Goal: Book appointment/travel/reservation

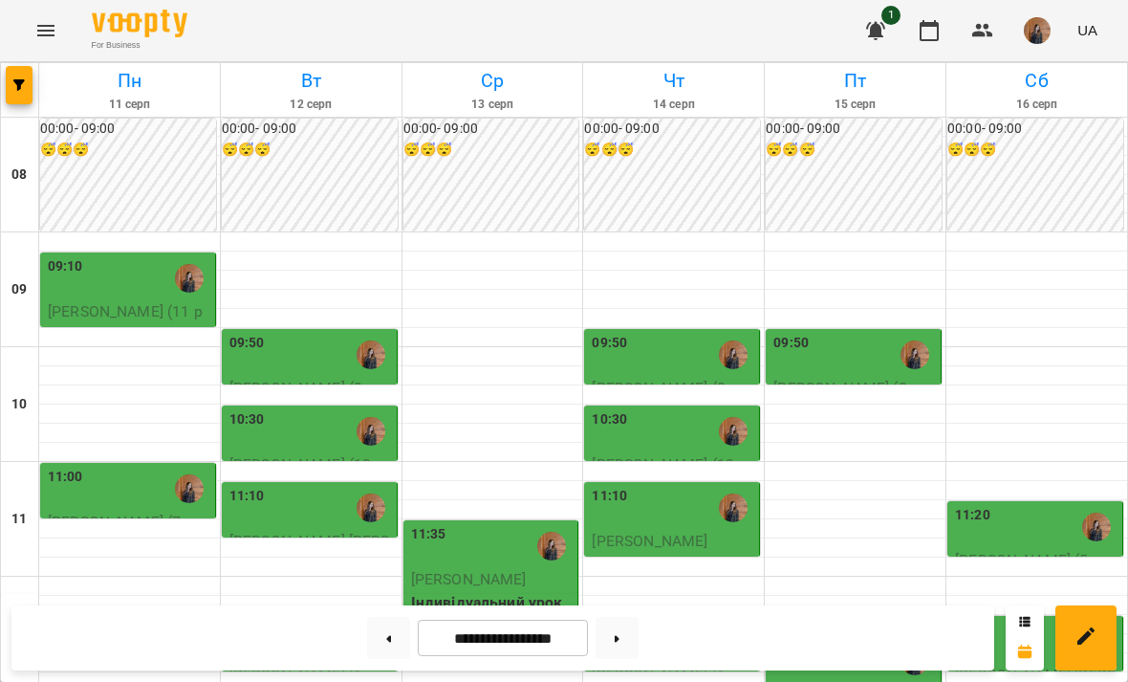
scroll to position [200, 0]
click at [82, 467] on div "11:00" at bounding box center [130, 489] width 164 height 44
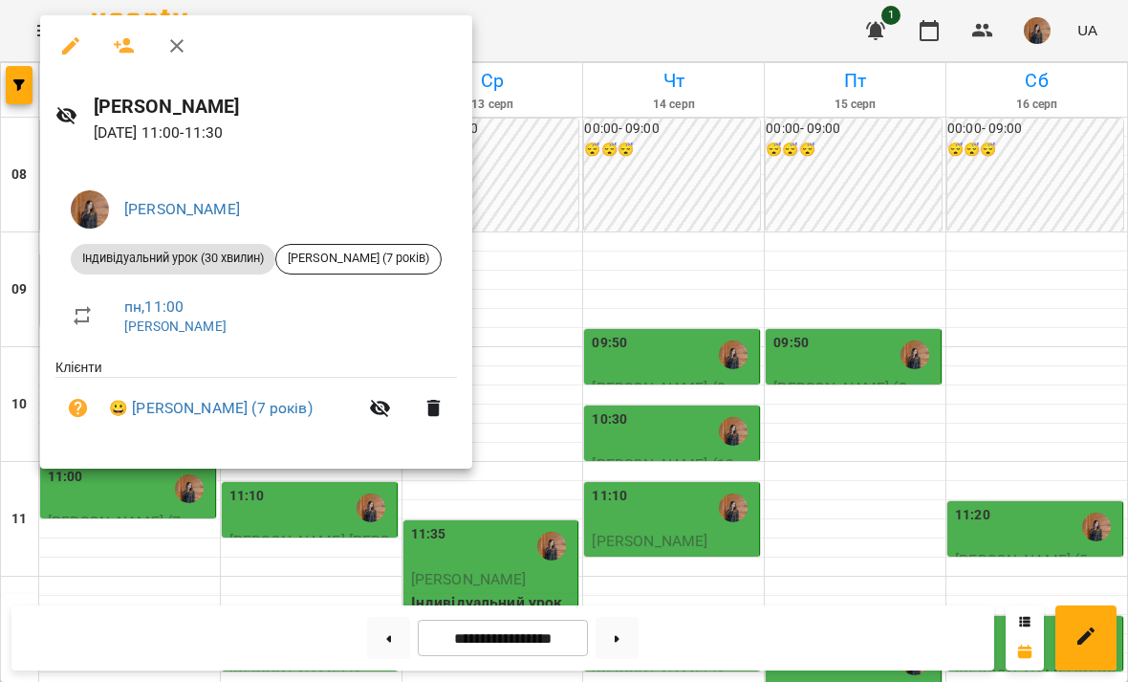
click at [575, 450] on div at bounding box center [564, 341] width 1128 height 682
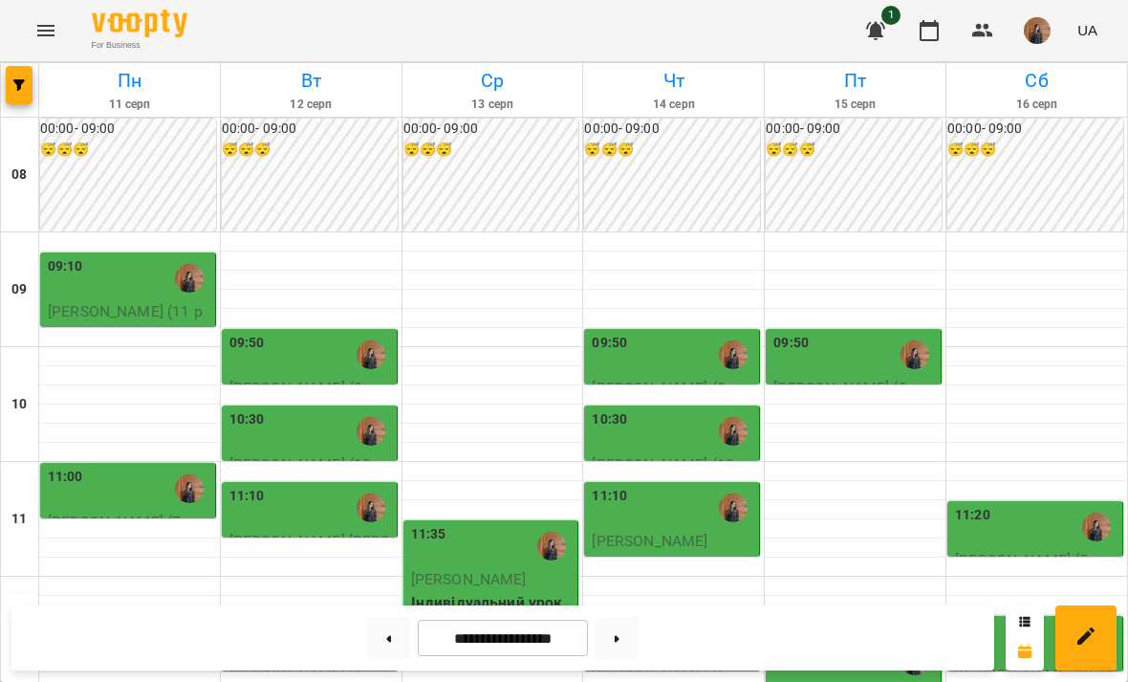
scroll to position [514, 0]
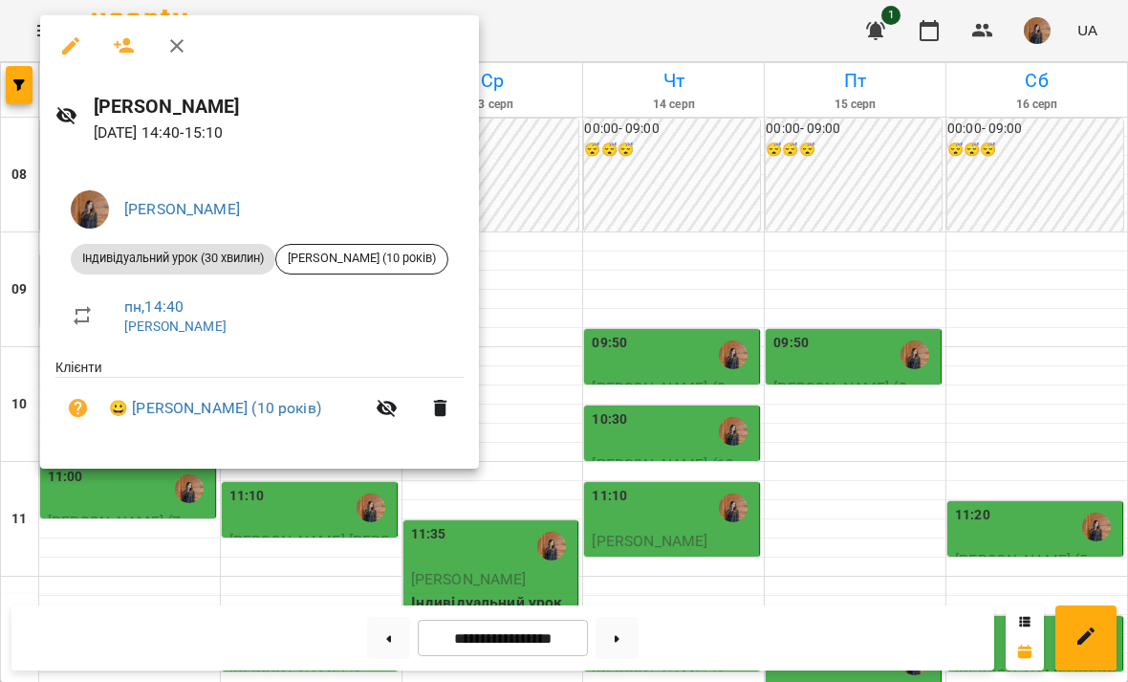
click at [730, 387] on div at bounding box center [564, 341] width 1128 height 682
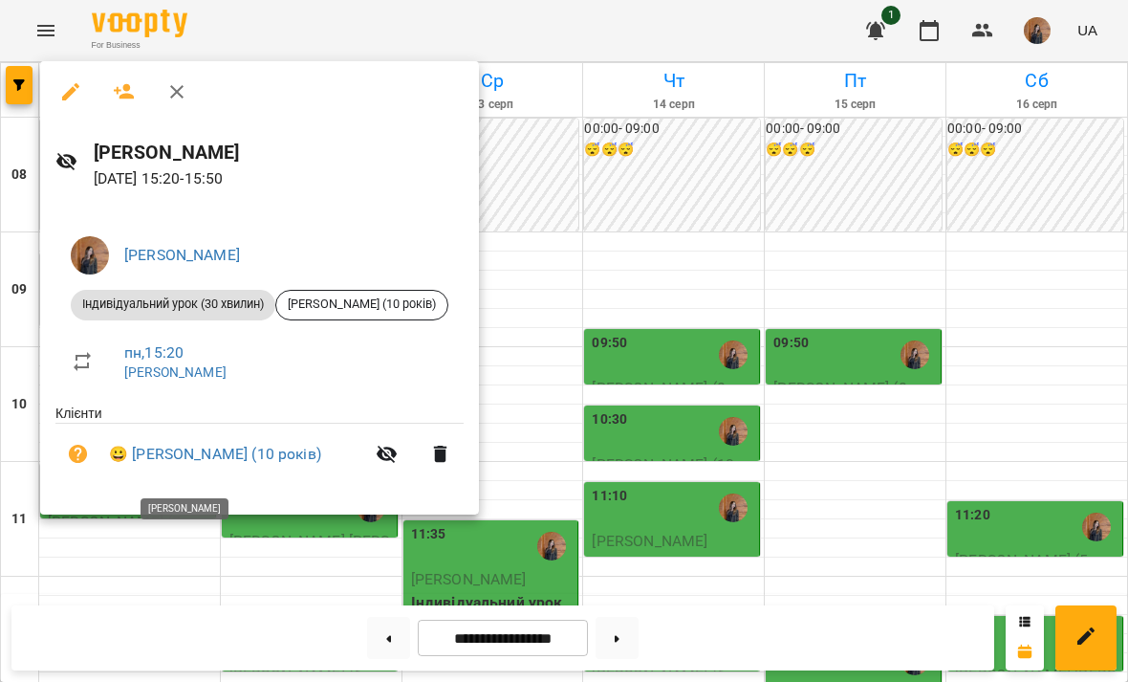
click at [711, 371] on div at bounding box center [564, 341] width 1128 height 682
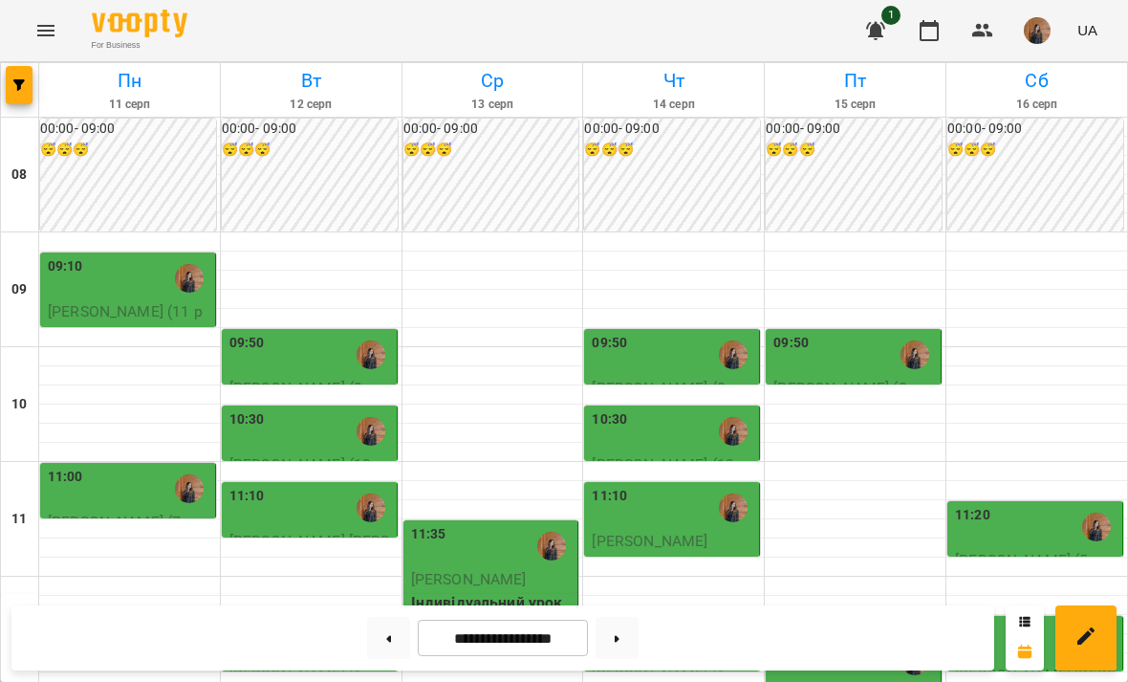
scroll to position [31, 0]
click at [351, 333] on div at bounding box center [371, 355] width 44 height 44
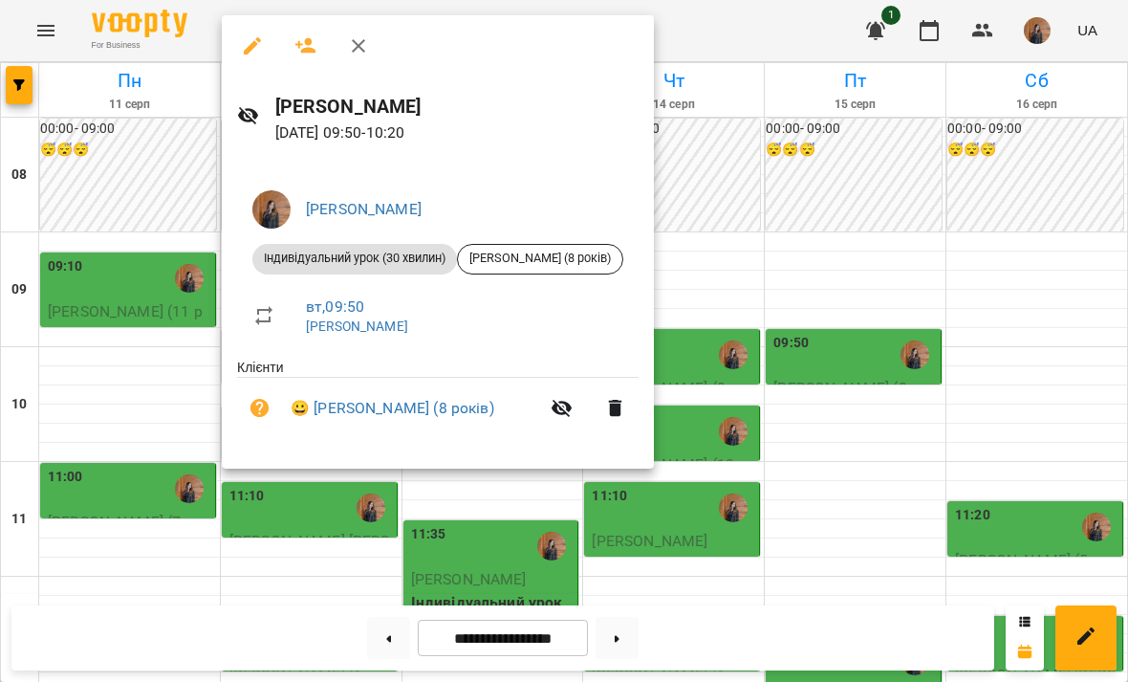
click at [776, 202] on div at bounding box center [564, 341] width 1128 height 682
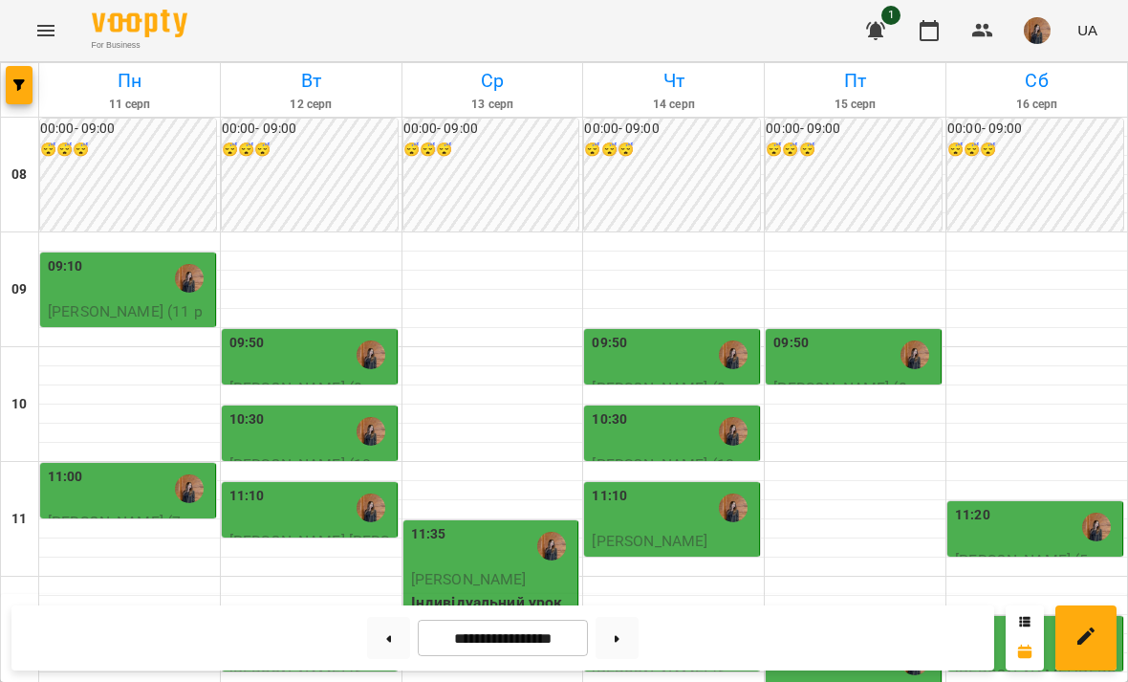
scroll to position [206, 0]
click at [320, 409] on div "10:30" at bounding box center [312, 431] width 164 height 44
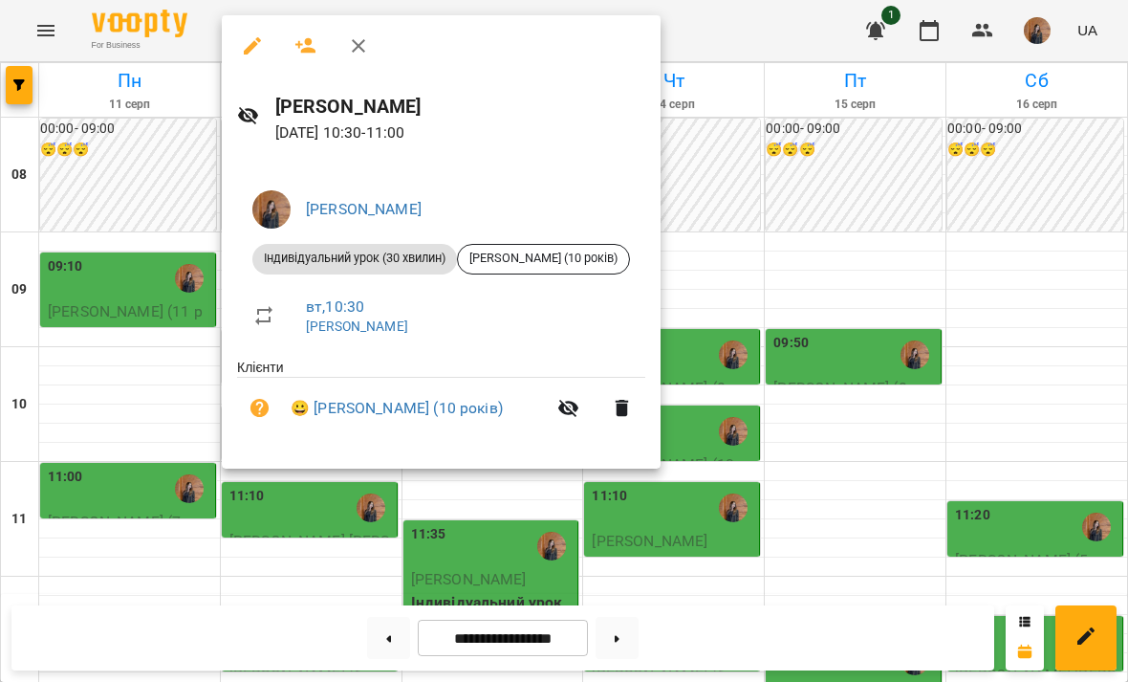
click at [846, 348] on div at bounding box center [564, 341] width 1128 height 682
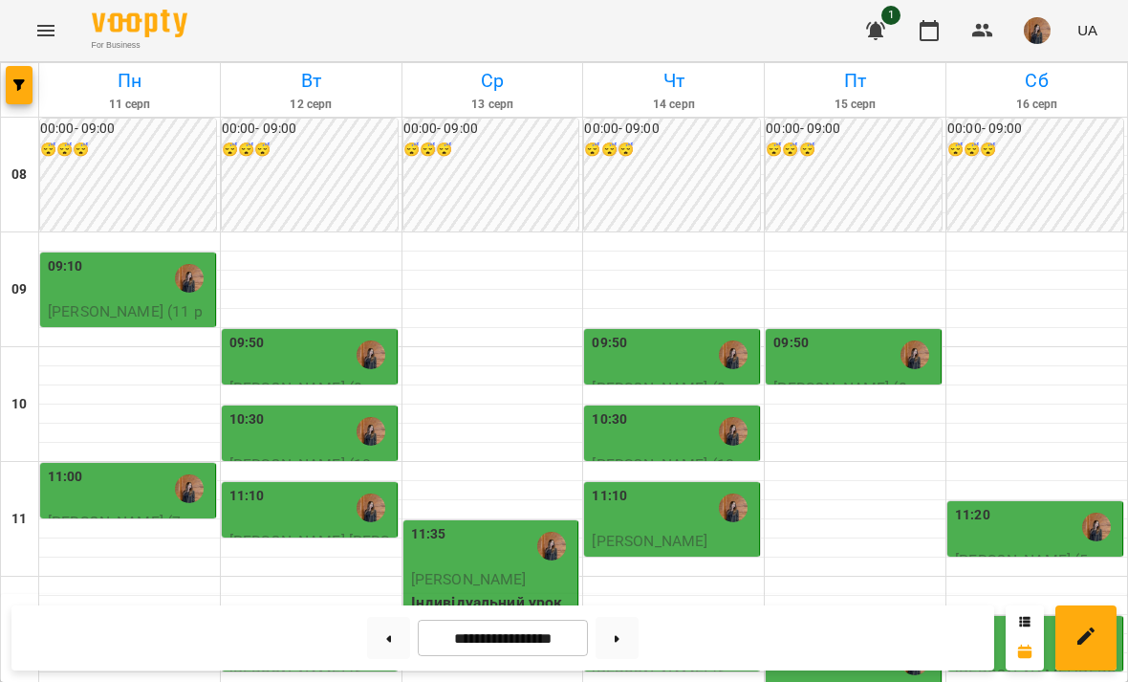
scroll to position [292, 0]
click at [334, 486] on div "11:10" at bounding box center [312, 508] width 164 height 44
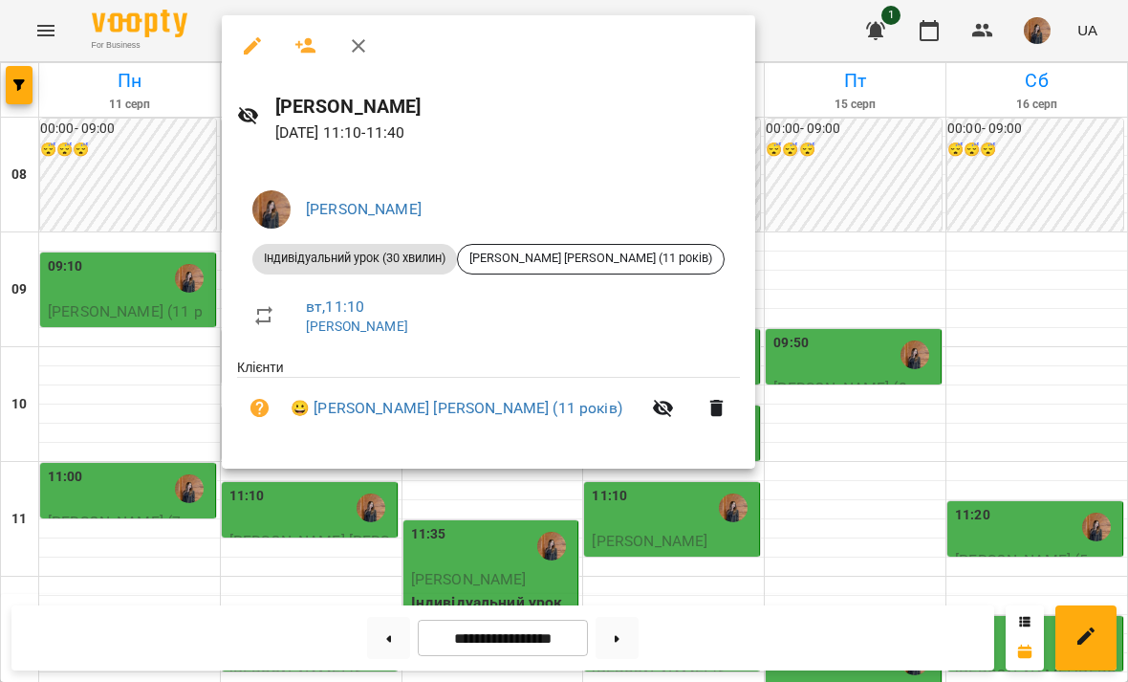
click at [820, 276] on div at bounding box center [564, 341] width 1128 height 682
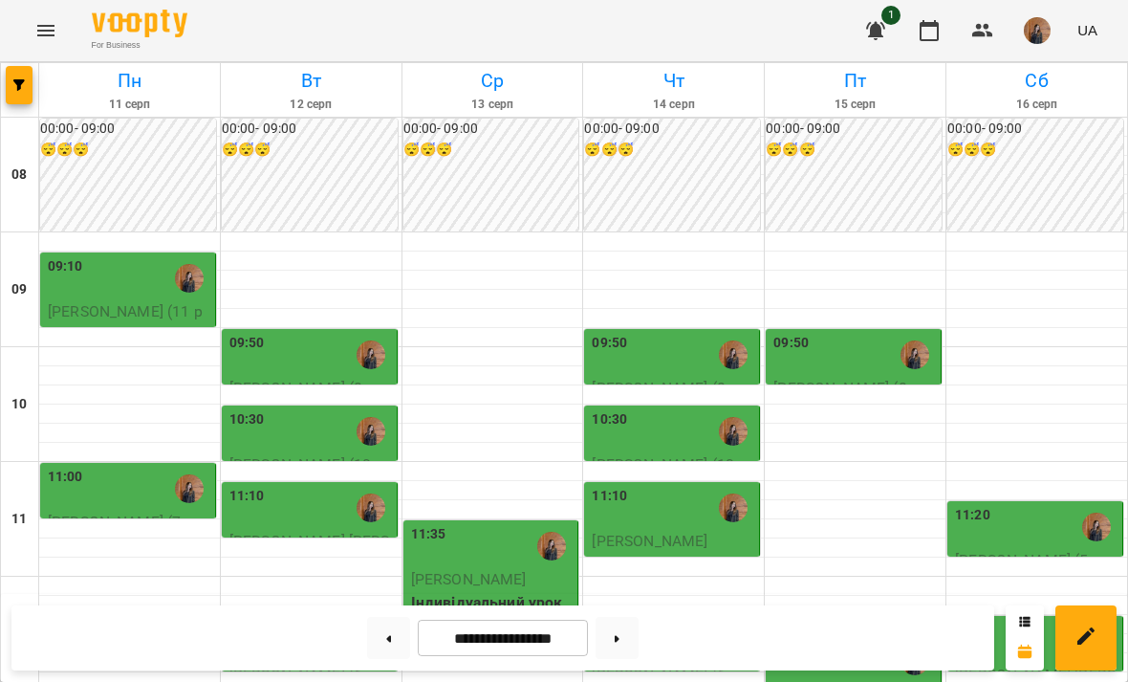
scroll to position [405, 0]
click at [320, 620] on div "12:20" at bounding box center [312, 642] width 164 height 44
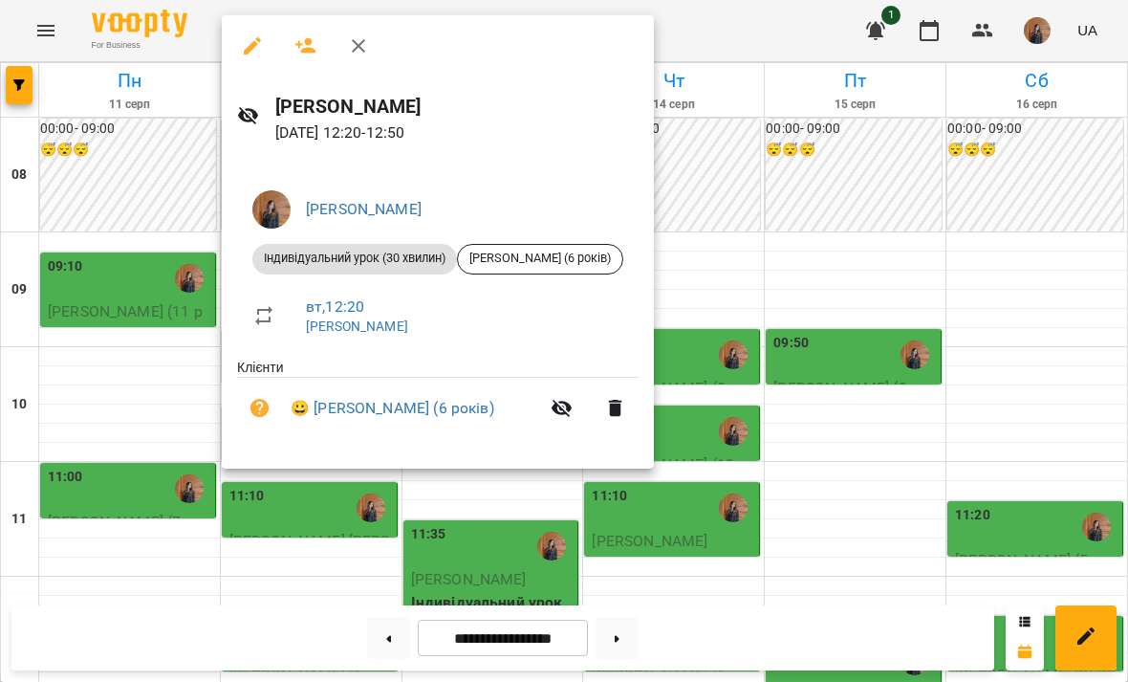
click at [780, 384] on div at bounding box center [564, 341] width 1128 height 682
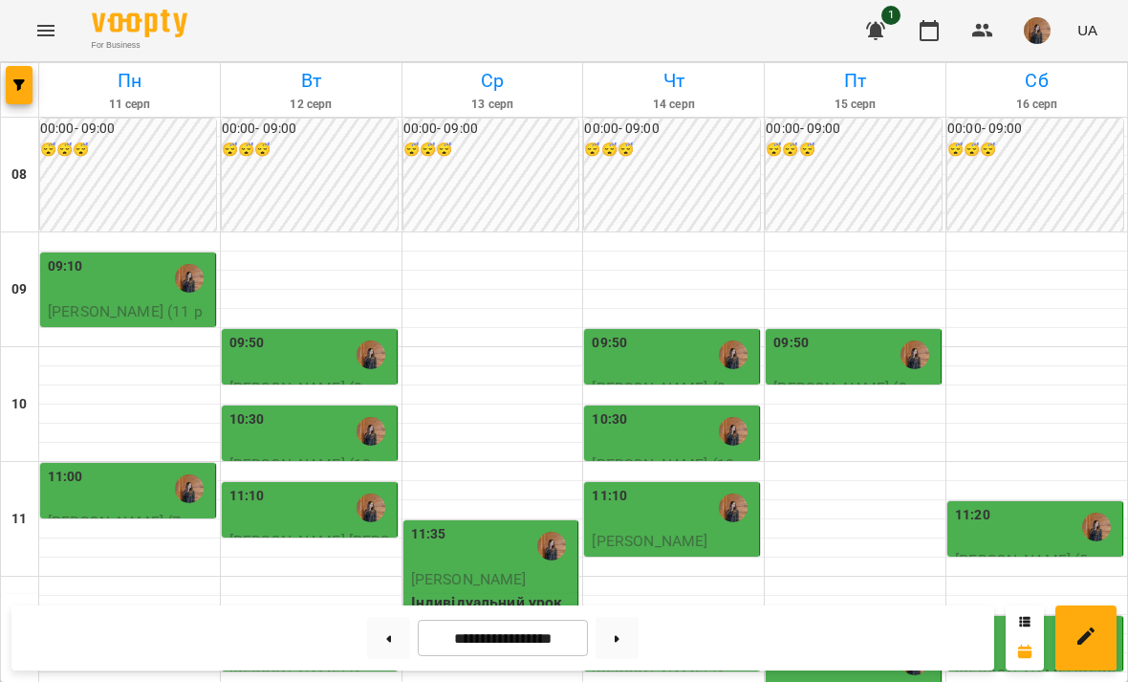
scroll to position [505, 0]
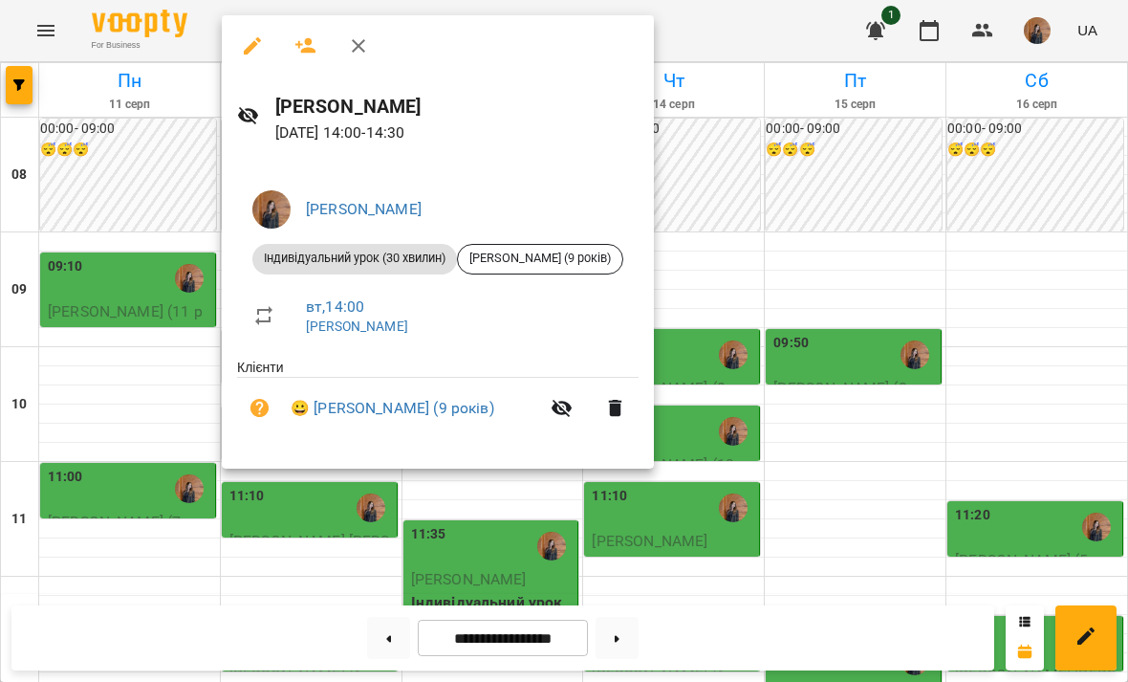
click at [785, 161] on div at bounding box center [564, 341] width 1128 height 682
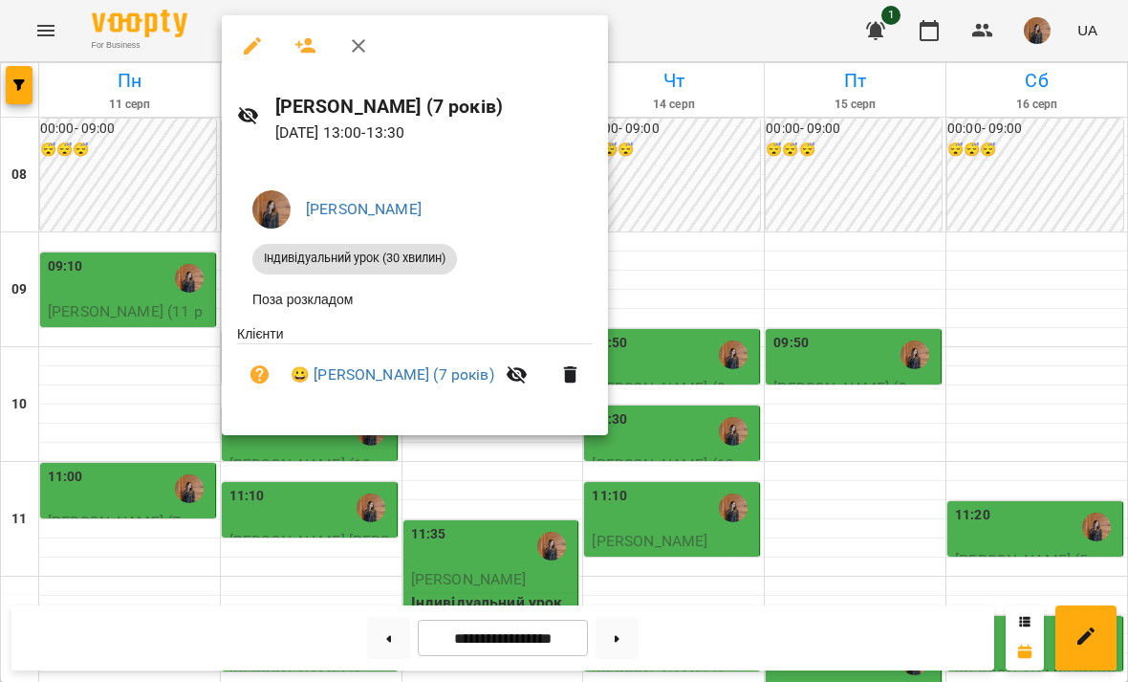
click at [737, 209] on div at bounding box center [564, 341] width 1128 height 682
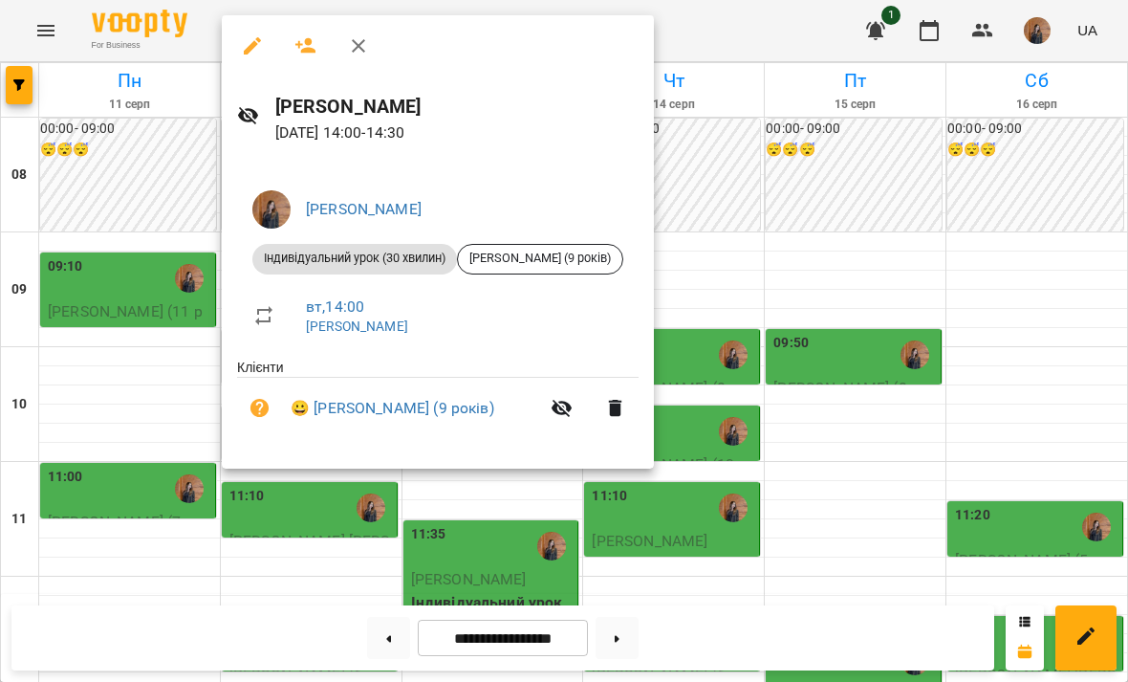
click at [702, 169] on div at bounding box center [564, 341] width 1128 height 682
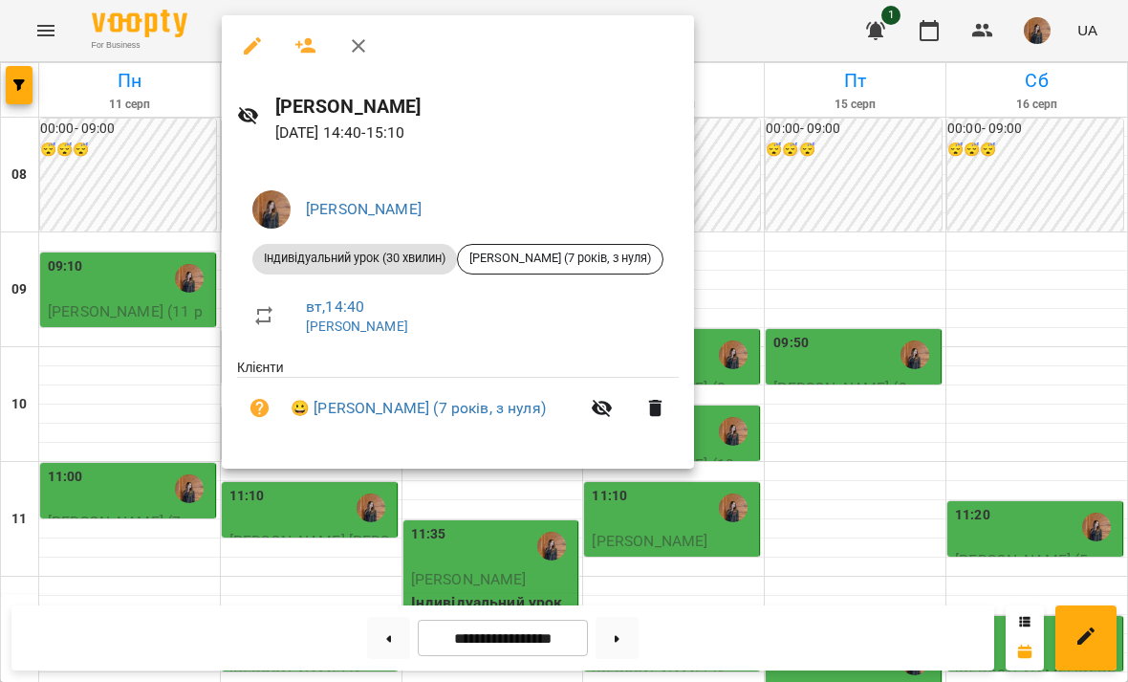
click at [849, 257] on div at bounding box center [564, 341] width 1128 height 682
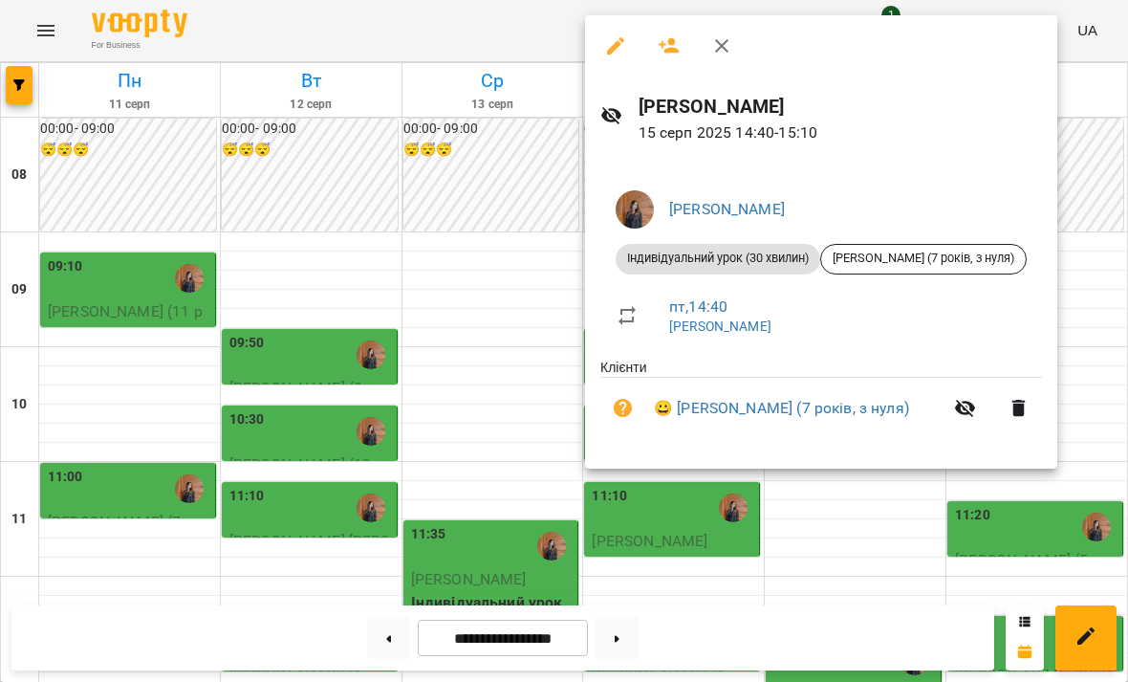
click at [424, 446] on div at bounding box center [564, 341] width 1128 height 682
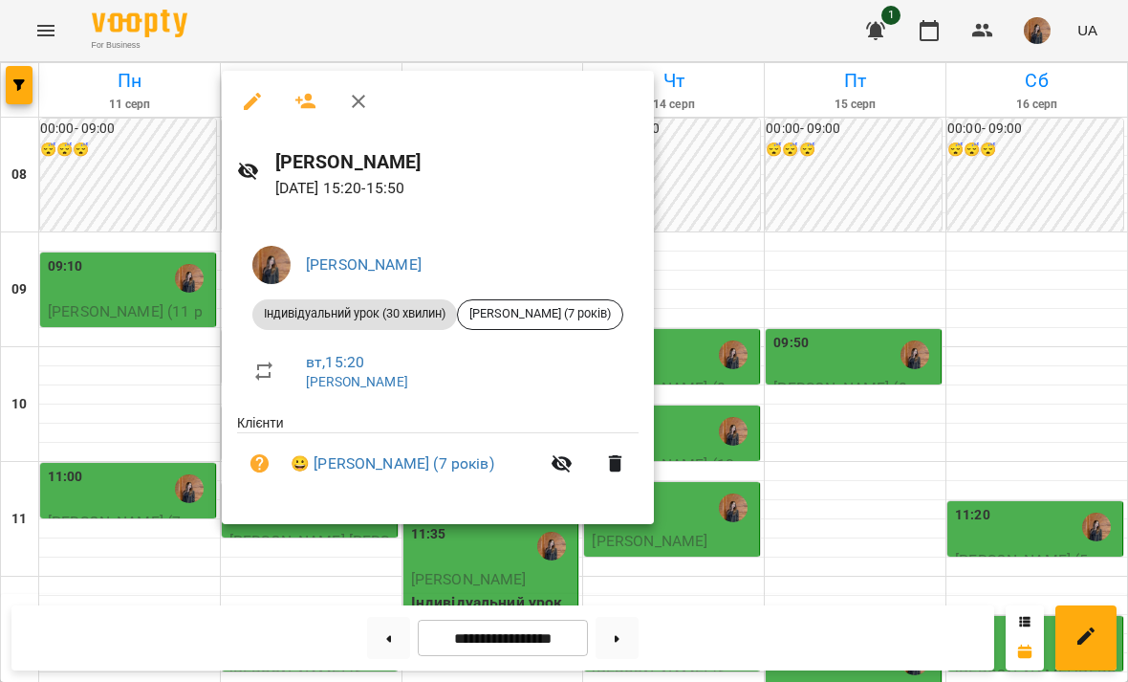
click at [803, 357] on div at bounding box center [564, 341] width 1128 height 682
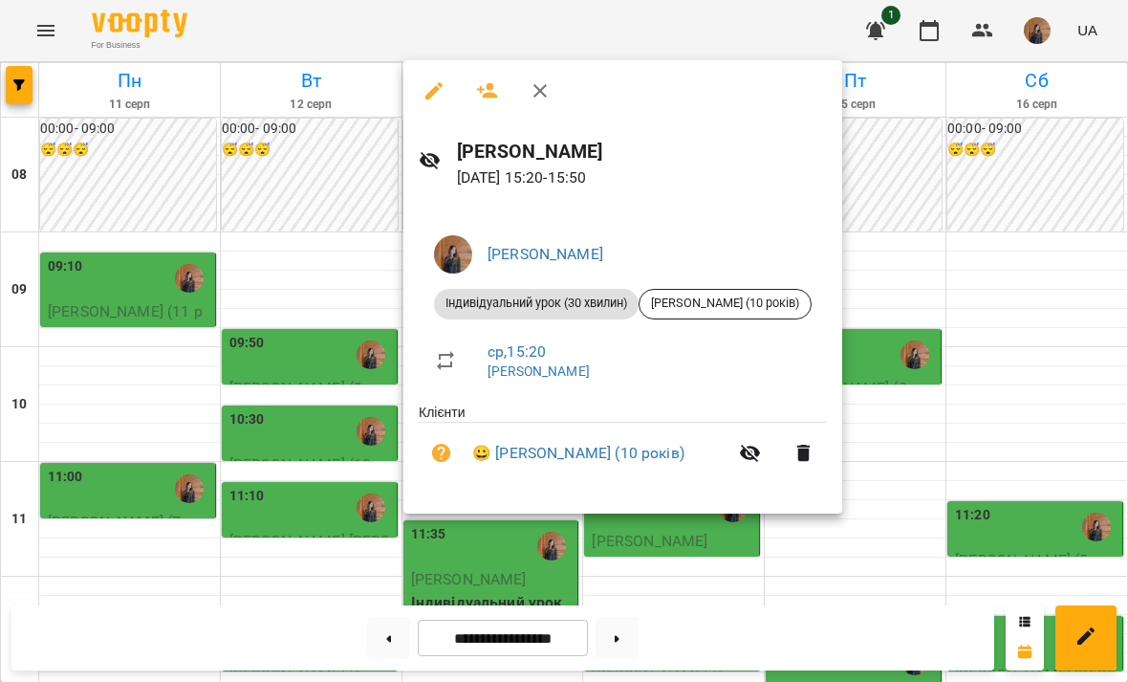
click at [906, 243] on div at bounding box center [564, 341] width 1128 height 682
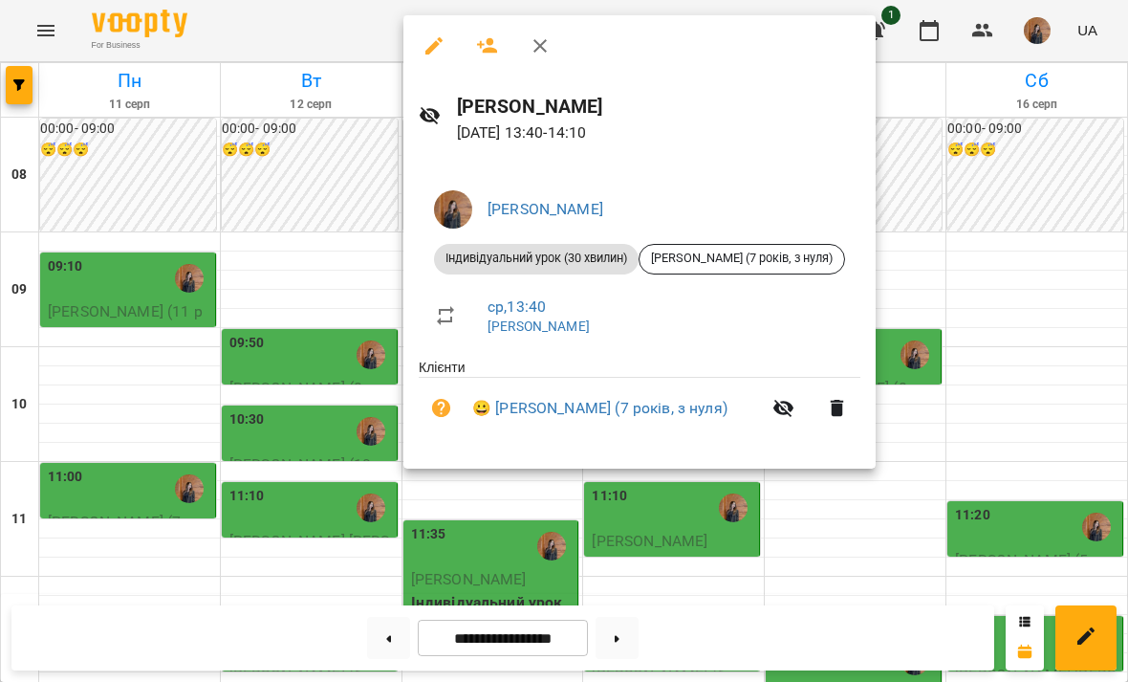
click at [1025, 158] on div at bounding box center [564, 341] width 1128 height 682
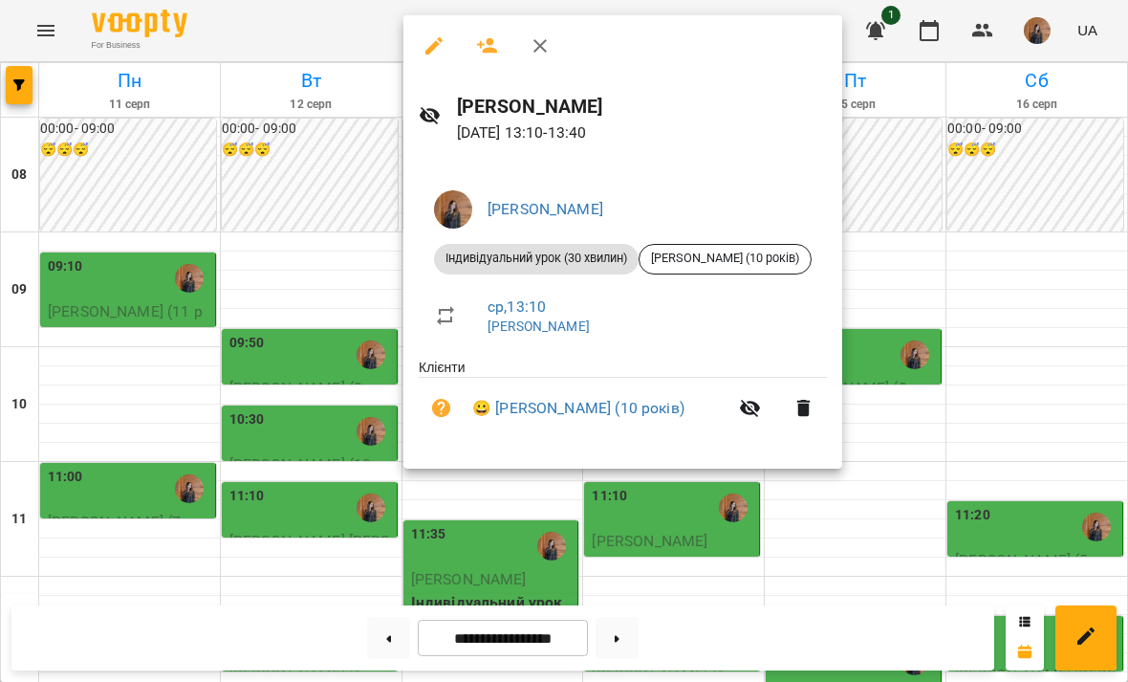
click at [934, 197] on div at bounding box center [564, 341] width 1128 height 682
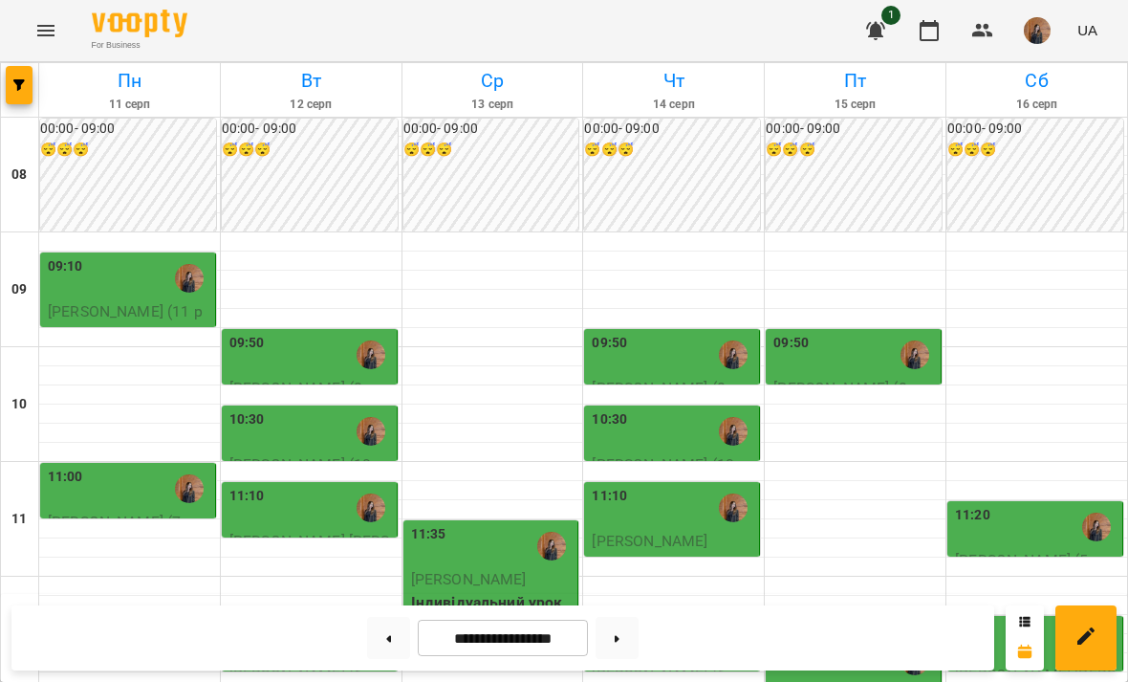
scroll to position [497, 0]
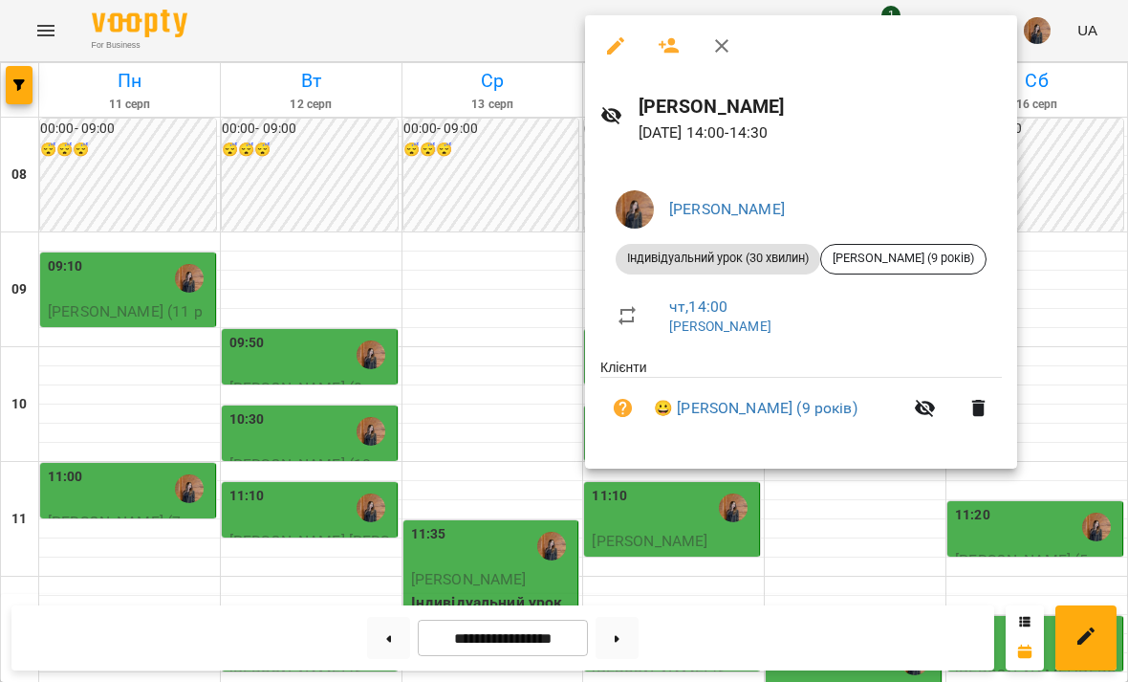
click at [1096, 190] on div at bounding box center [564, 341] width 1128 height 682
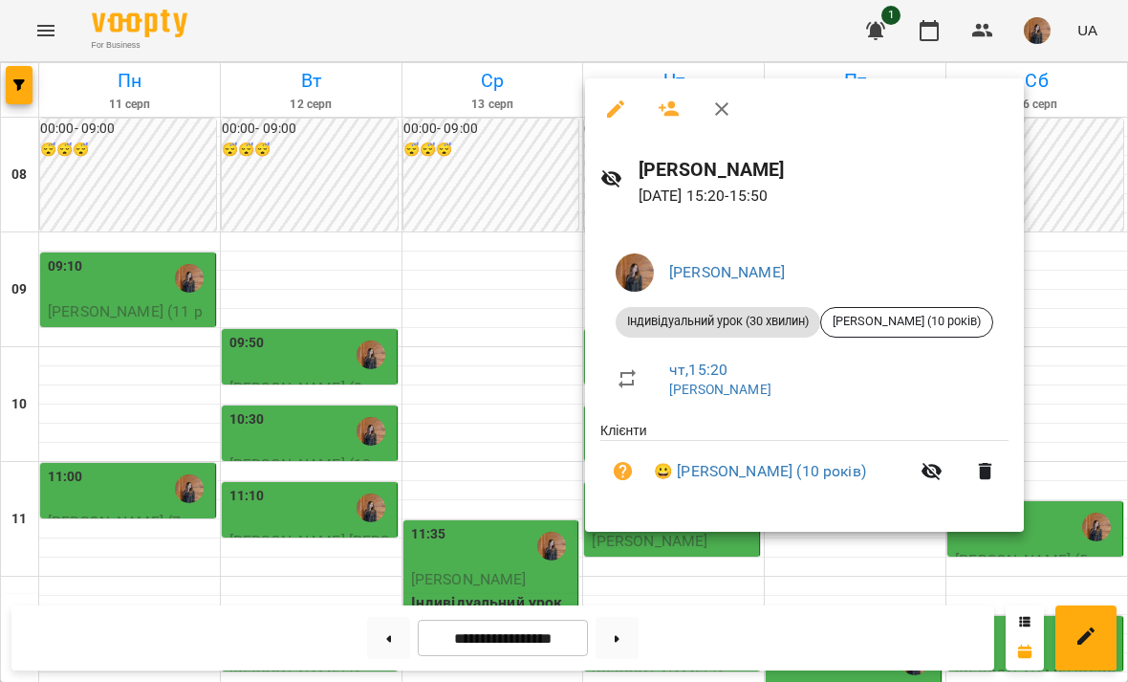
click at [1097, 357] on div at bounding box center [564, 341] width 1128 height 682
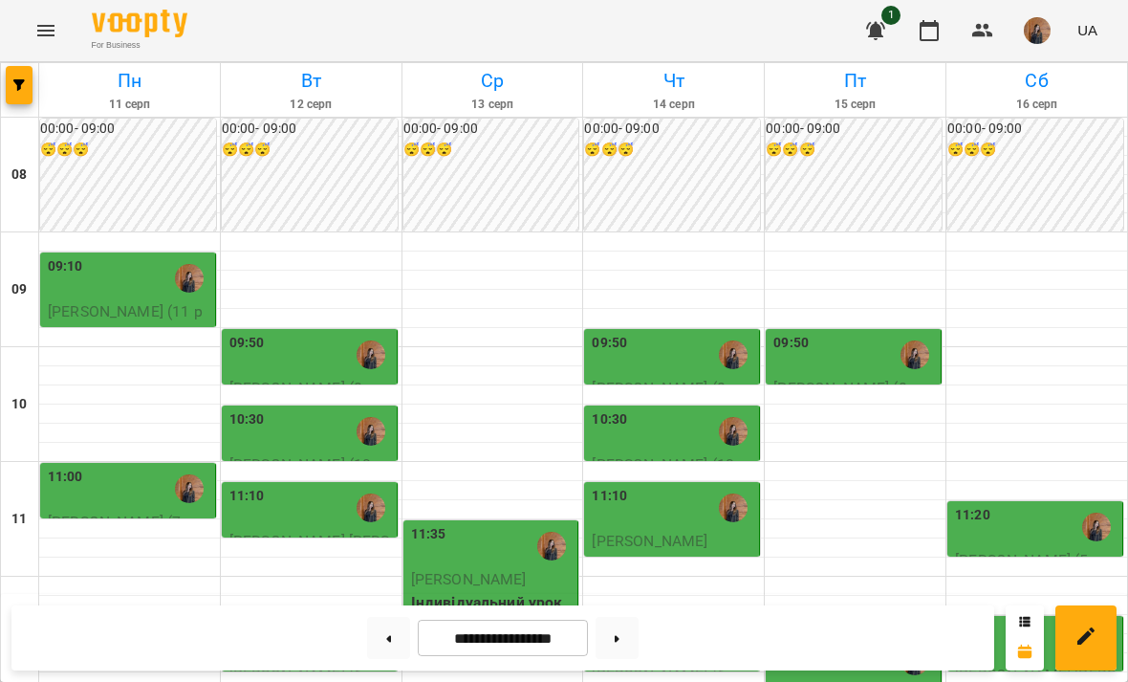
scroll to position [243, 0]
click at [723, 627] on img "Гаджієва Мельтем" at bounding box center [733, 641] width 29 height 29
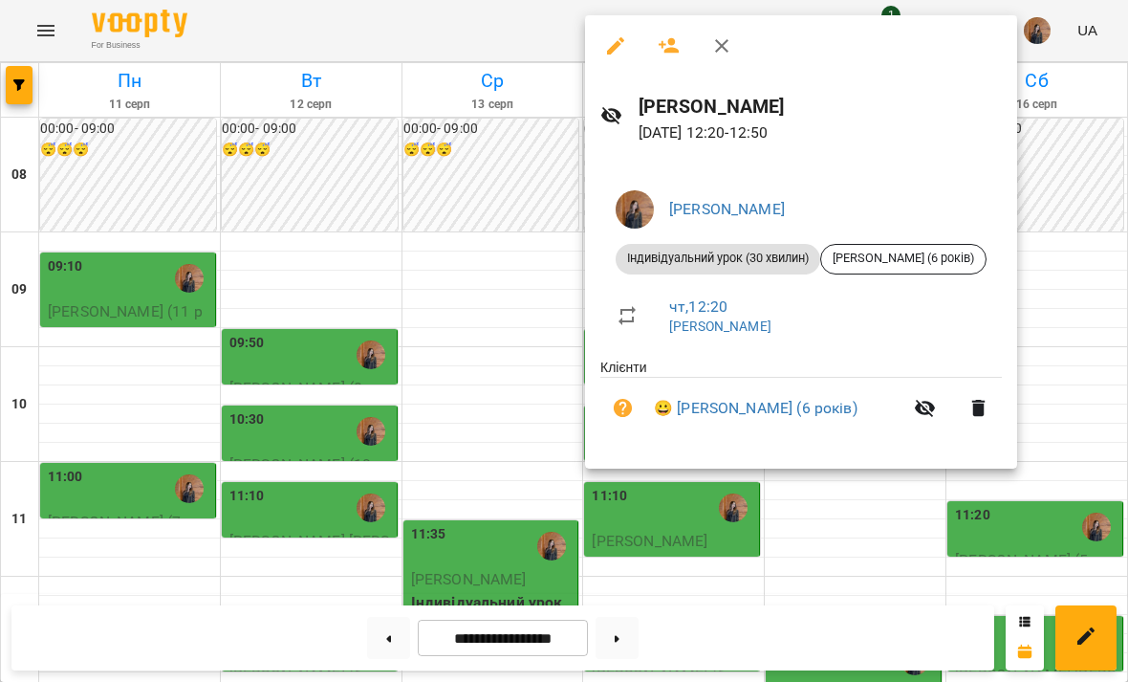
click at [1066, 179] on div at bounding box center [564, 341] width 1128 height 682
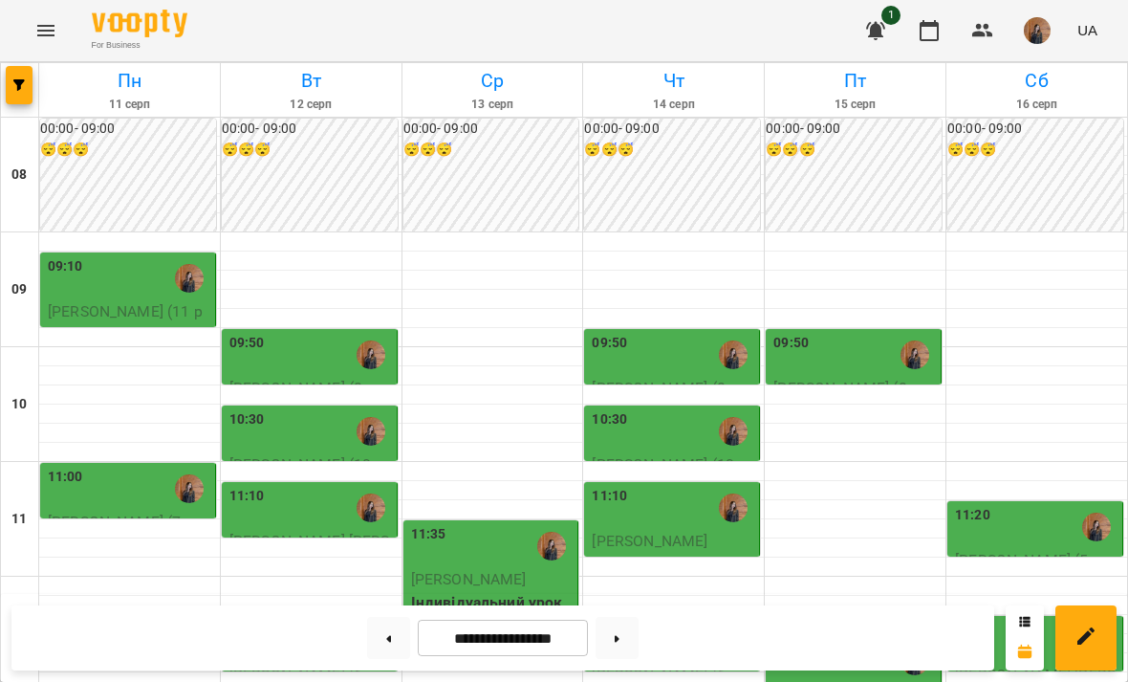
scroll to position [104, 0]
click at [682, 409] on div "10:30" at bounding box center [674, 431] width 164 height 44
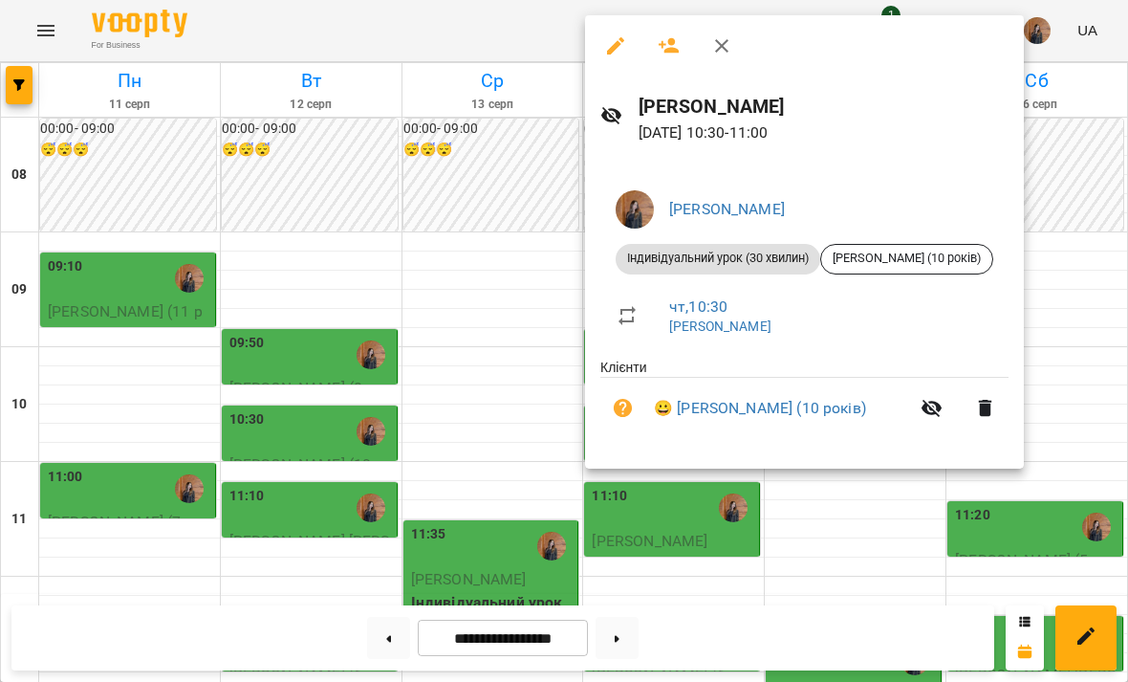
click at [1099, 175] on div at bounding box center [564, 341] width 1128 height 682
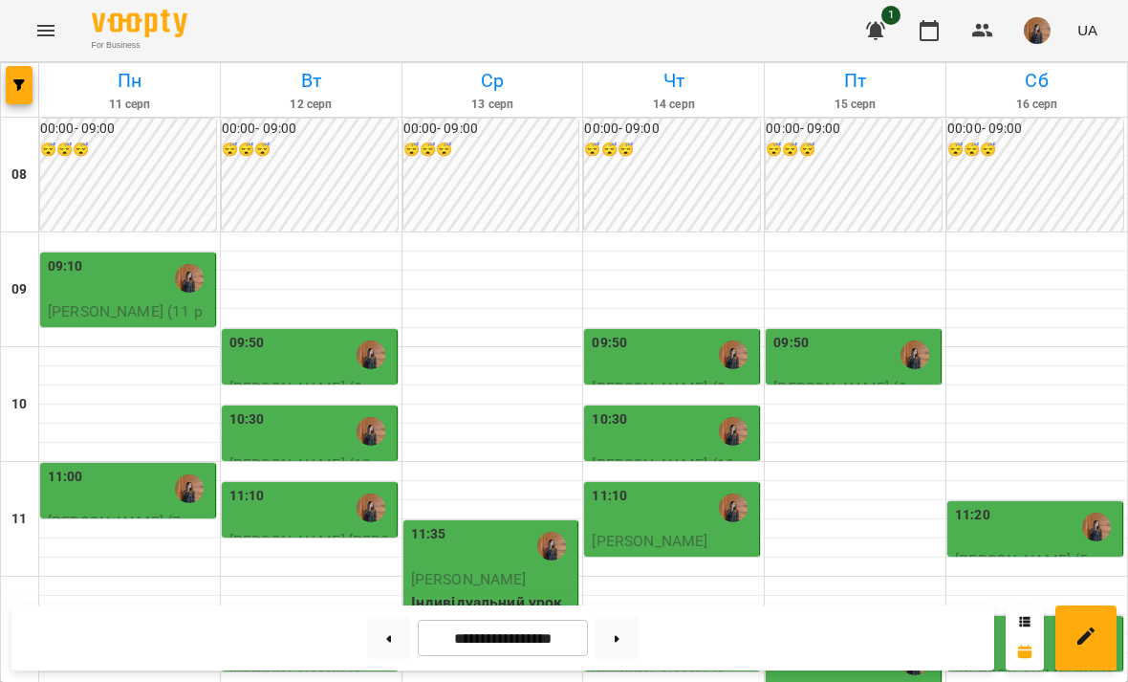
scroll to position [469, 0]
click at [904, 646] on img "Гаджієва Мельтем" at bounding box center [915, 660] width 29 height 29
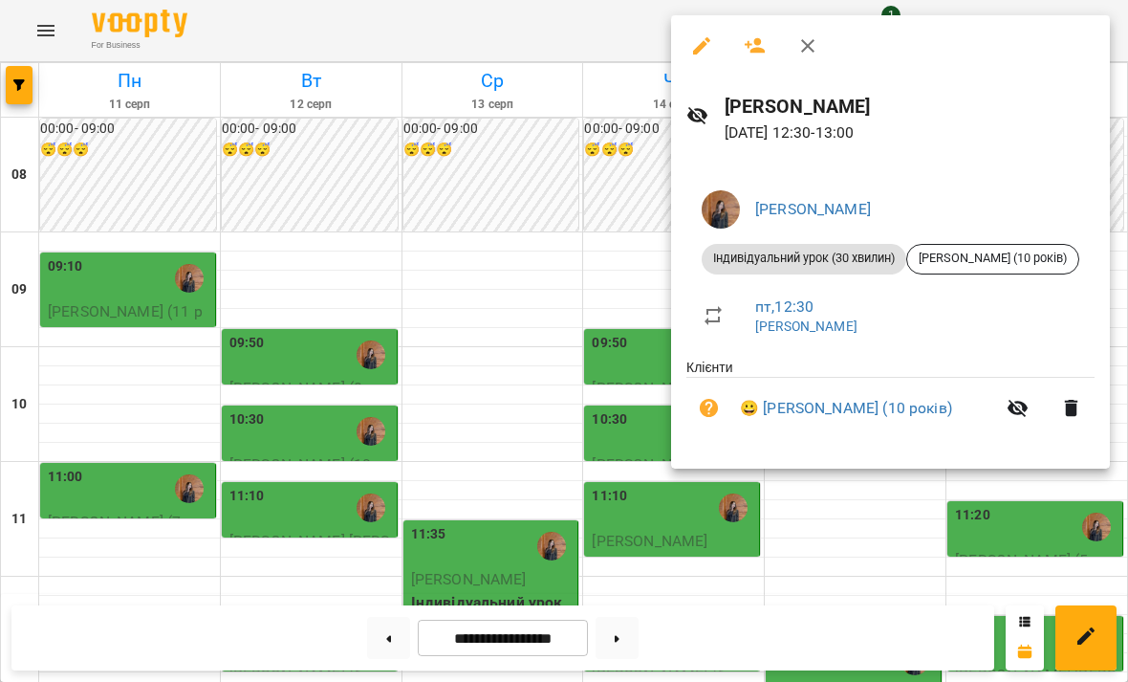
click at [625, 335] on div at bounding box center [564, 341] width 1128 height 682
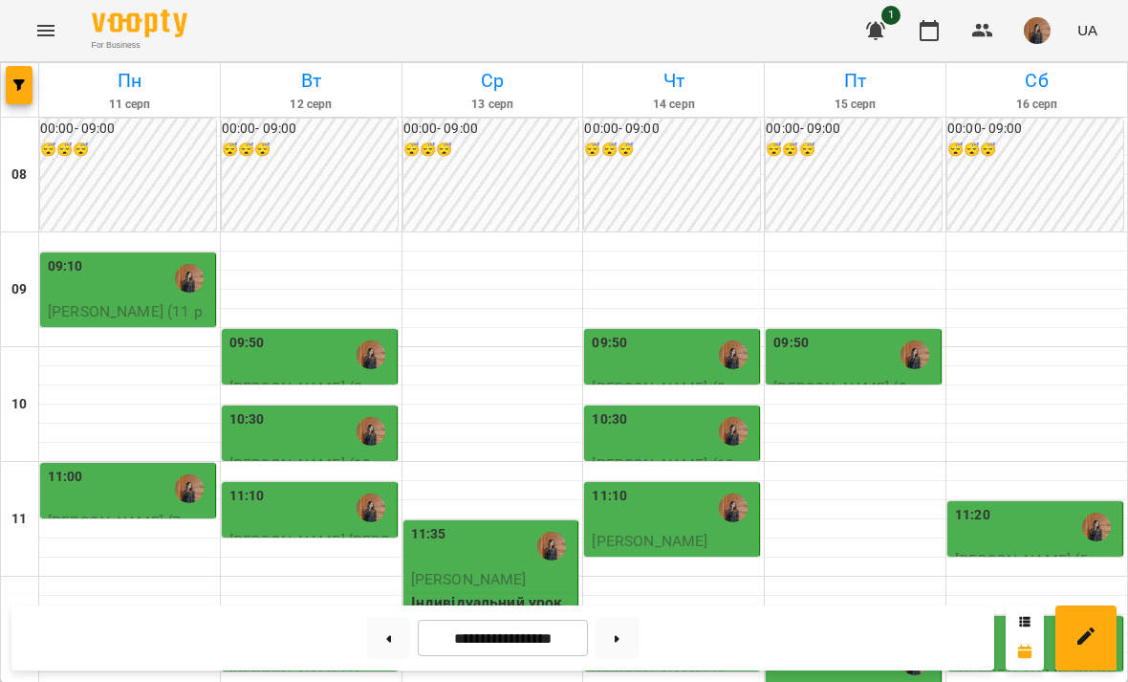
click at [901, 646] on img "Гаджієва Мельтем" at bounding box center [915, 660] width 29 height 29
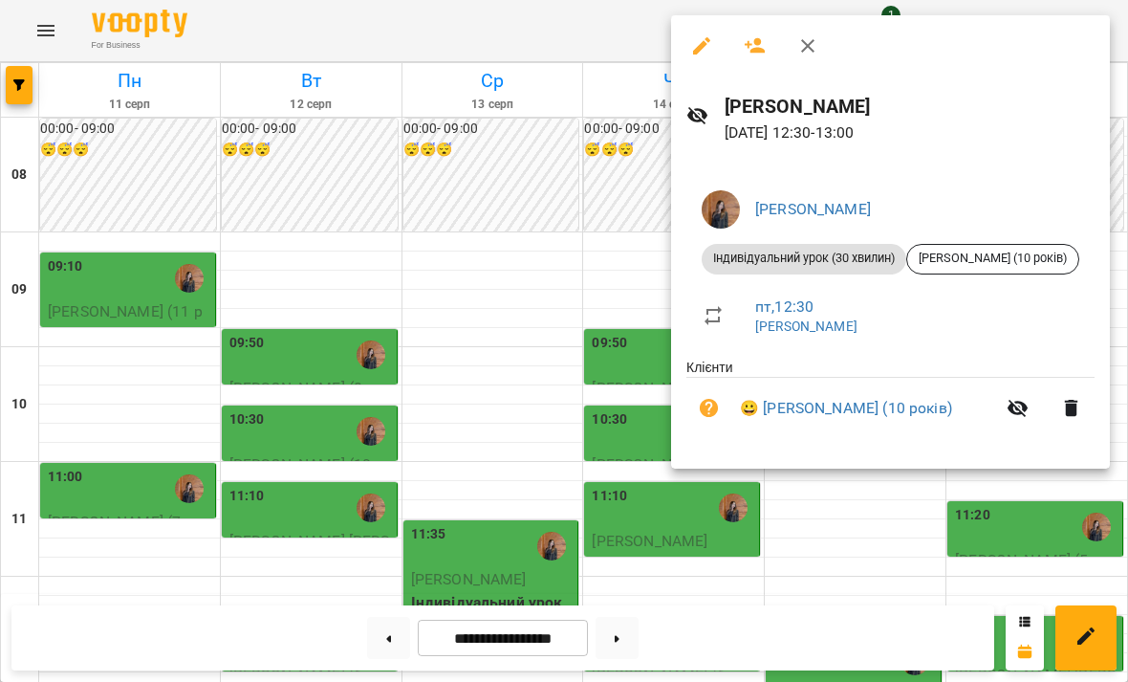
click at [651, 447] on div at bounding box center [564, 341] width 1128 height 682
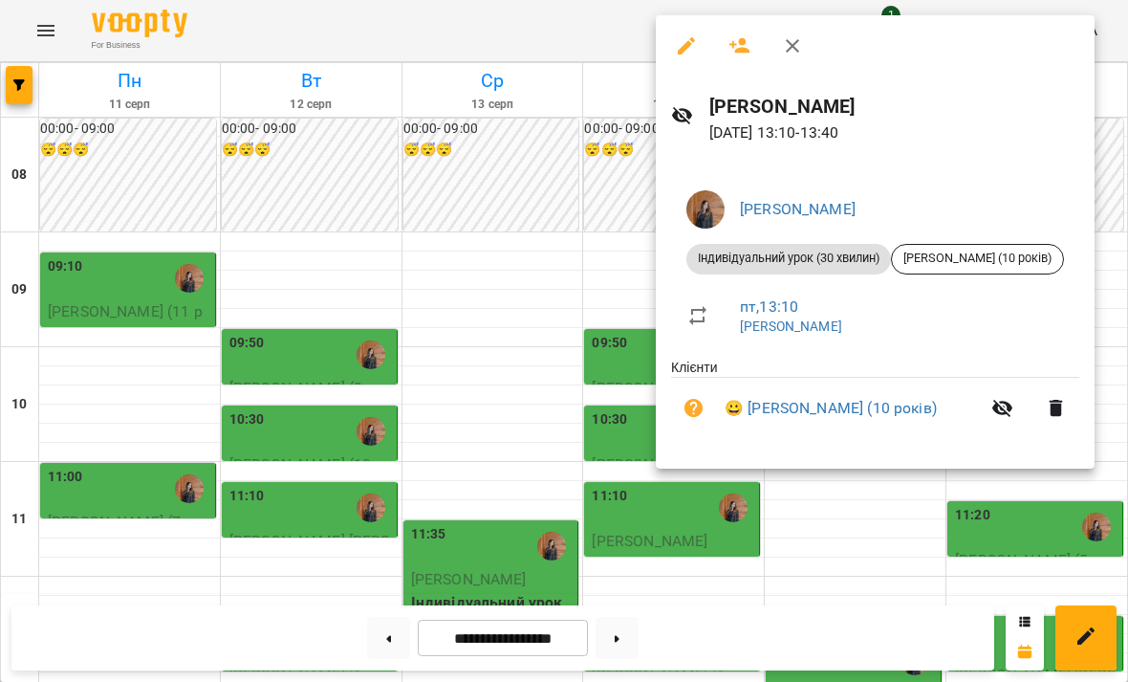
click at [654, 507] on div at bounding box center [564, 341] width 1128 height 682
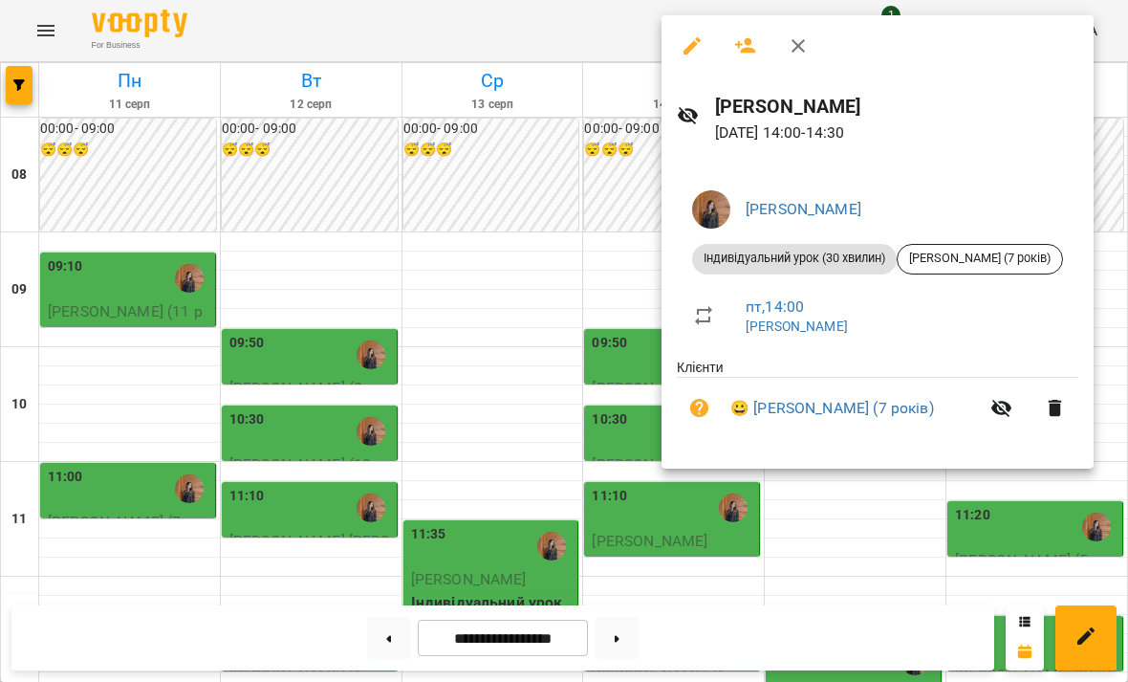
click at [811, 514] on div at bounding box center [564, 341] width 1128 height 682
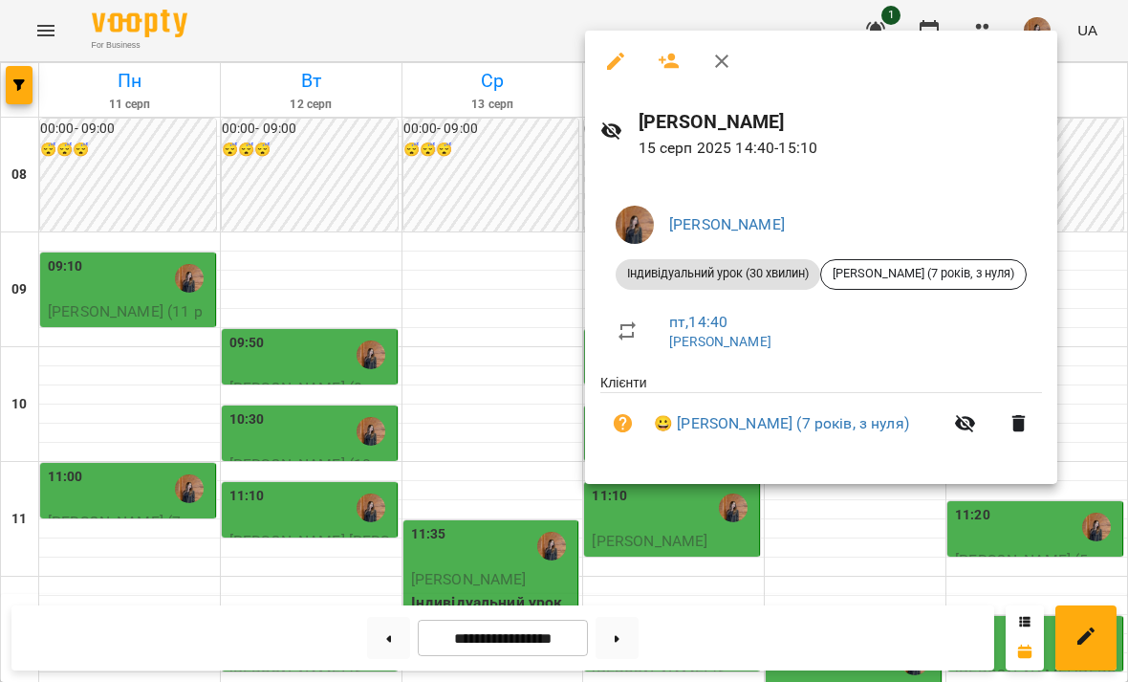
click at [822, 530] on div at bounding box center [564, 341] width 1128 height 682
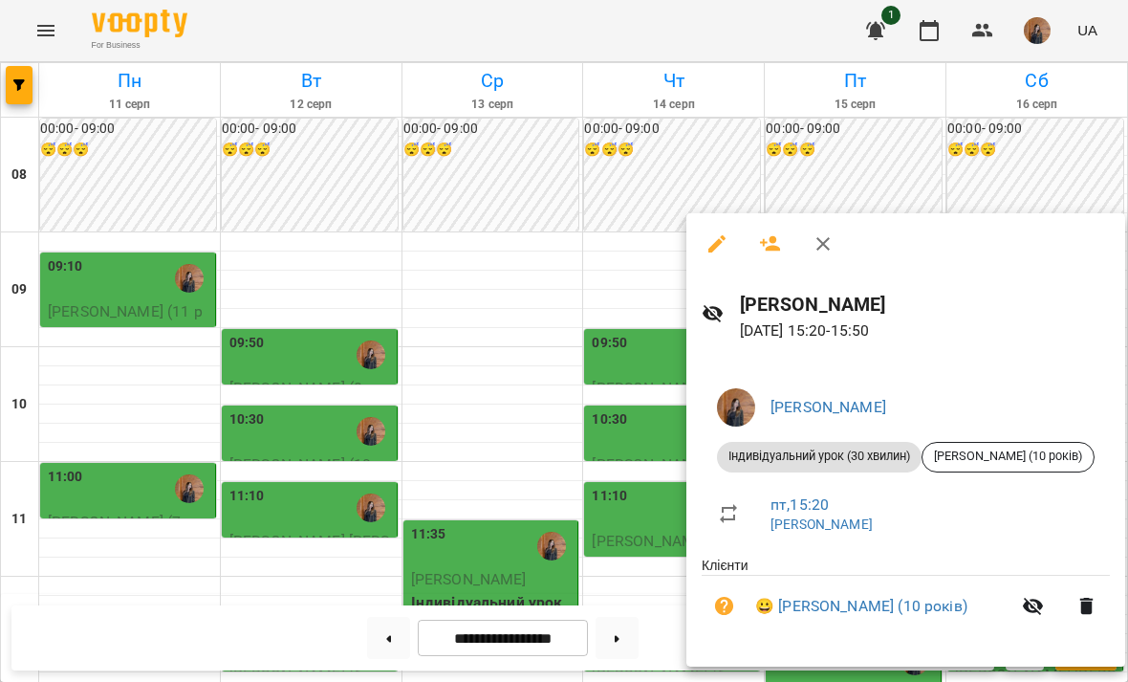
click at [637, 319] on div at bounding box center [564, 341] width 1128 height 682
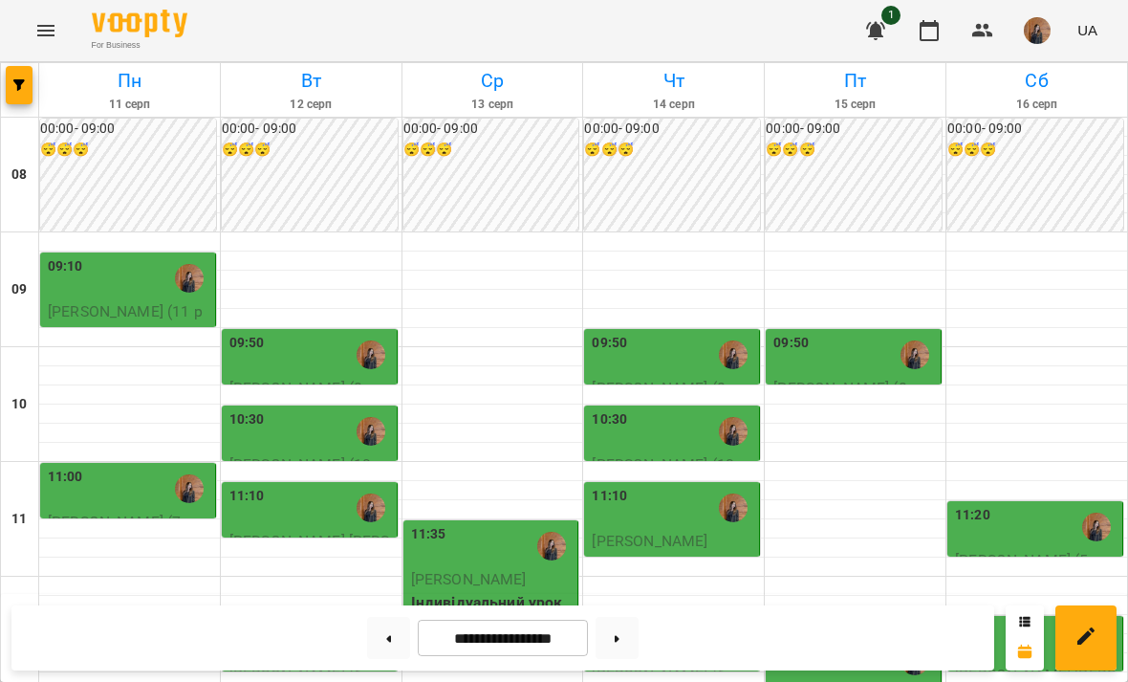
scroll to position [153, 0]
click at [711, 409] on div at bounding box center [733, 431] width 44 height 44
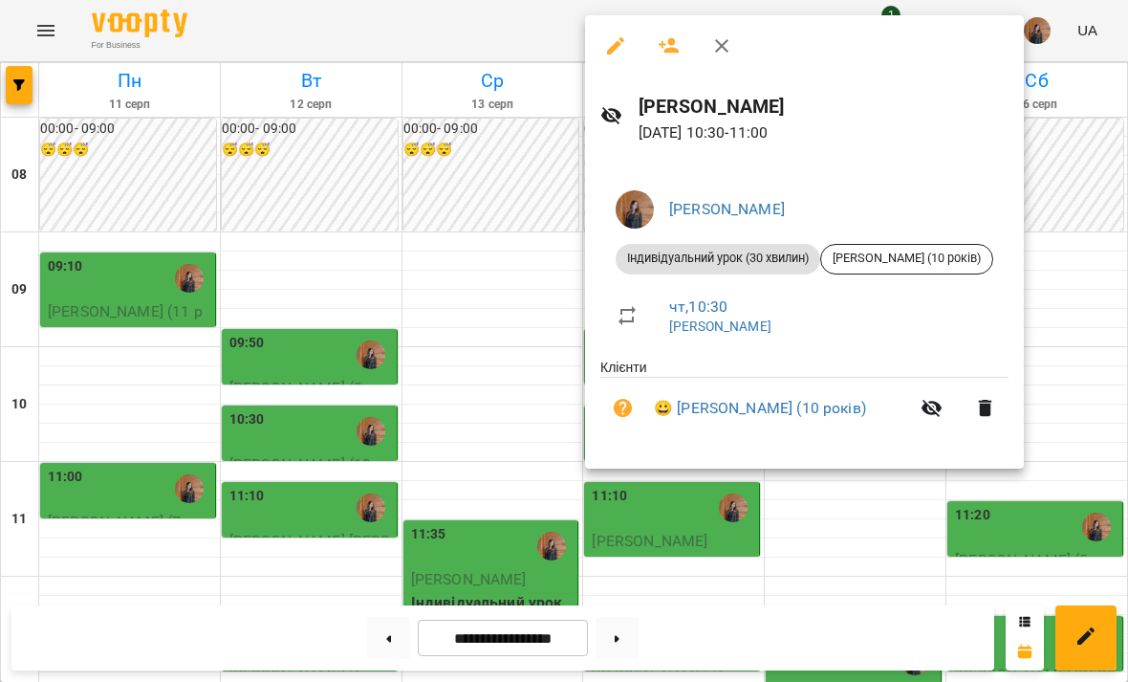
click at [574, 493] on div at bounding box center [564, 341] width 1128 height 682
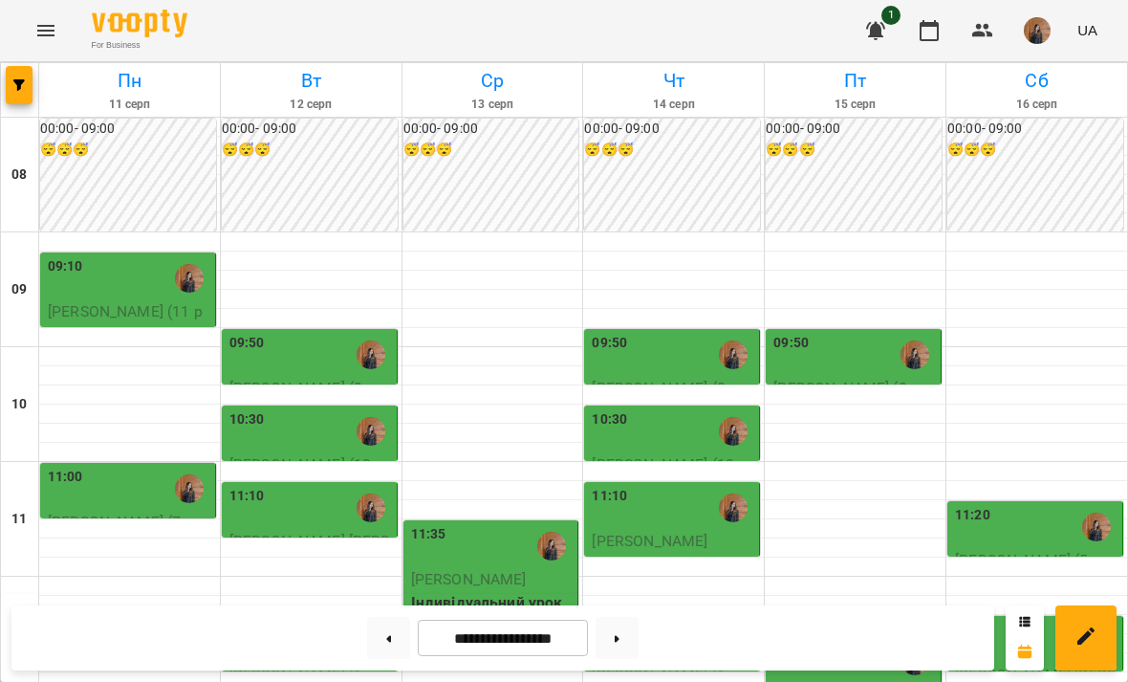
click at [679, 532] on span "[PERSON_NAME]" at bounding box center [650, 541] width 116 height 18
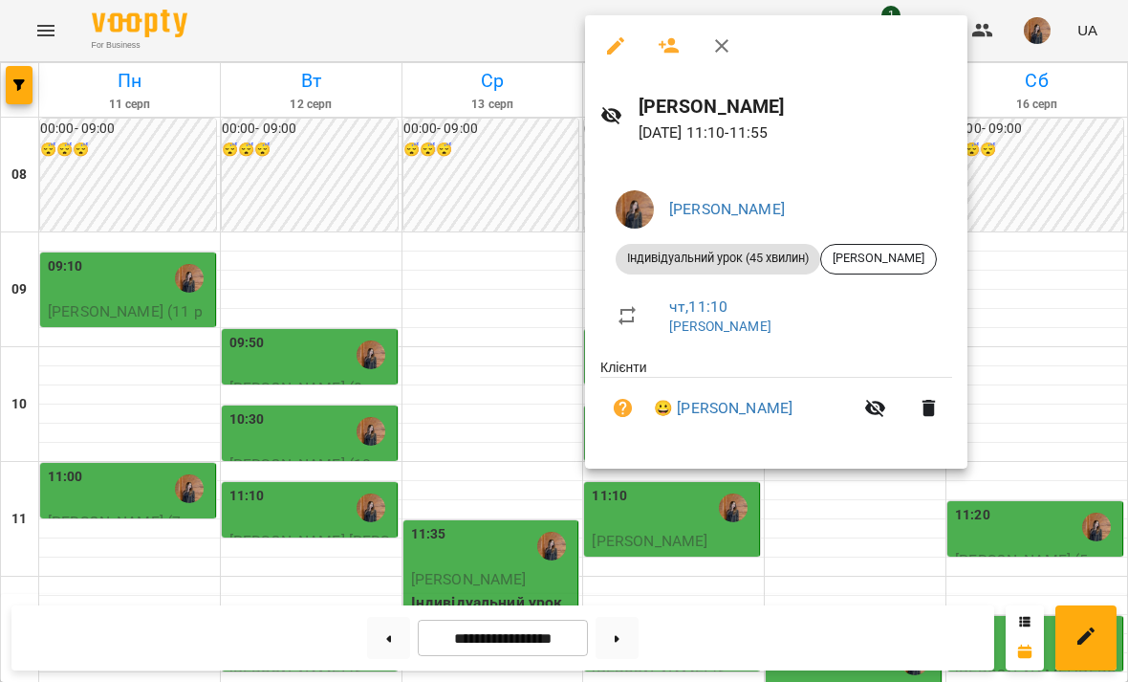
click at [514, 521] on div at bounding box center [564, 341] width 1128 height 682
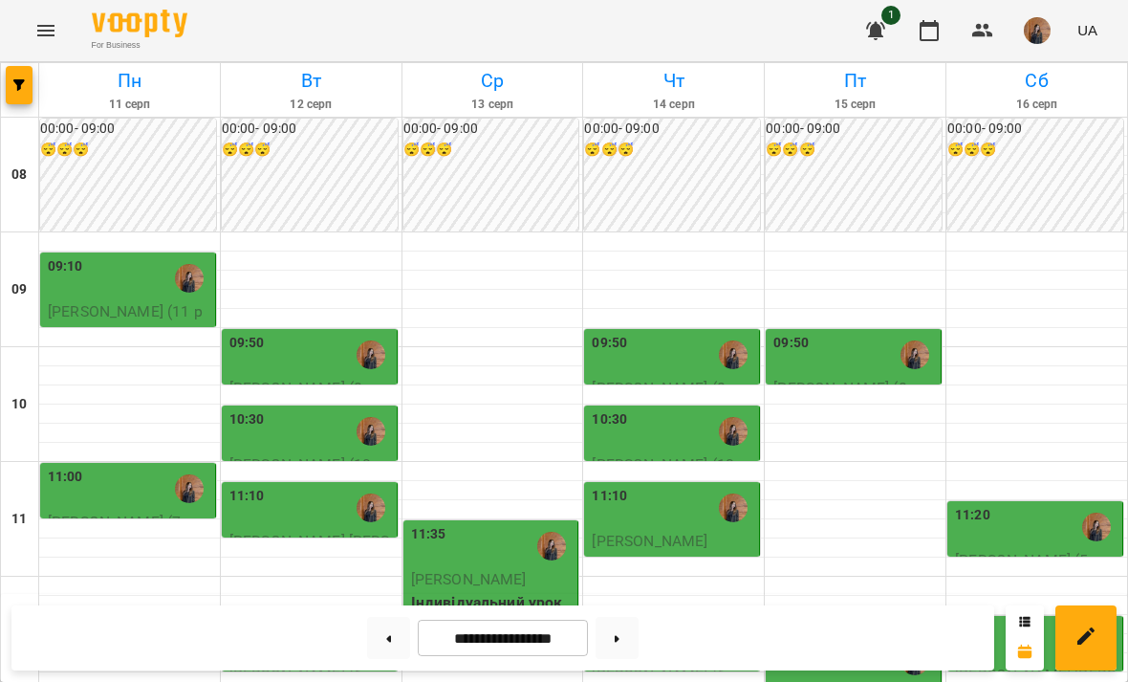
scroll to position [371, 0]
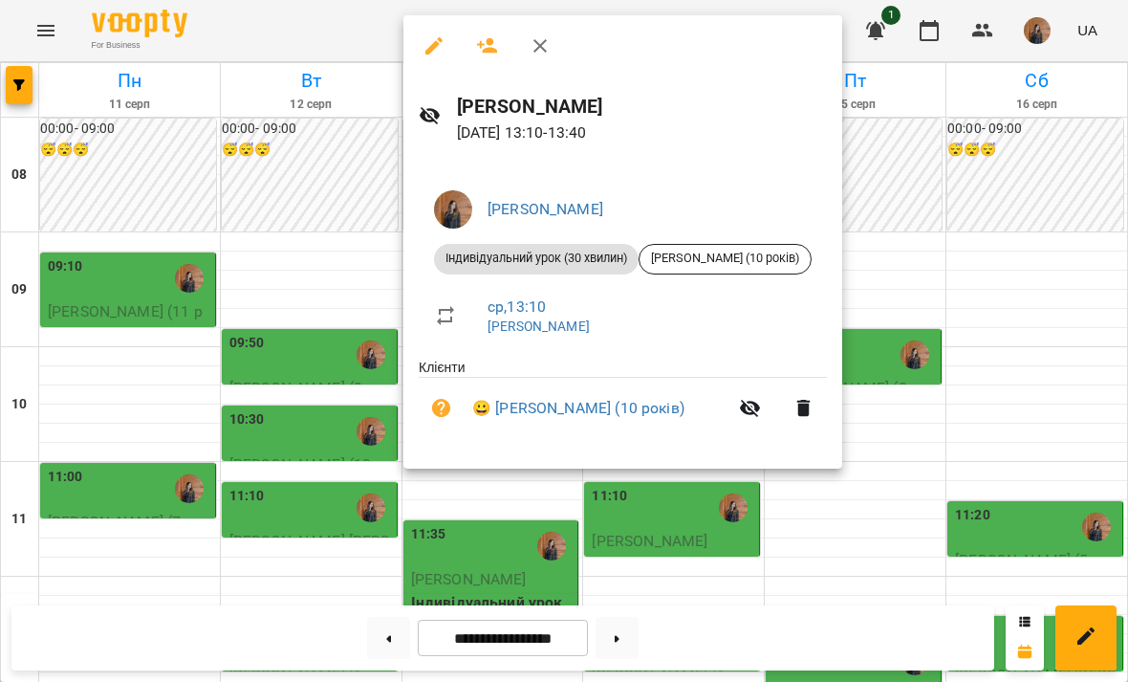
click at [508, 534] on div at bounding box center [564, 341] width 1128 height 682
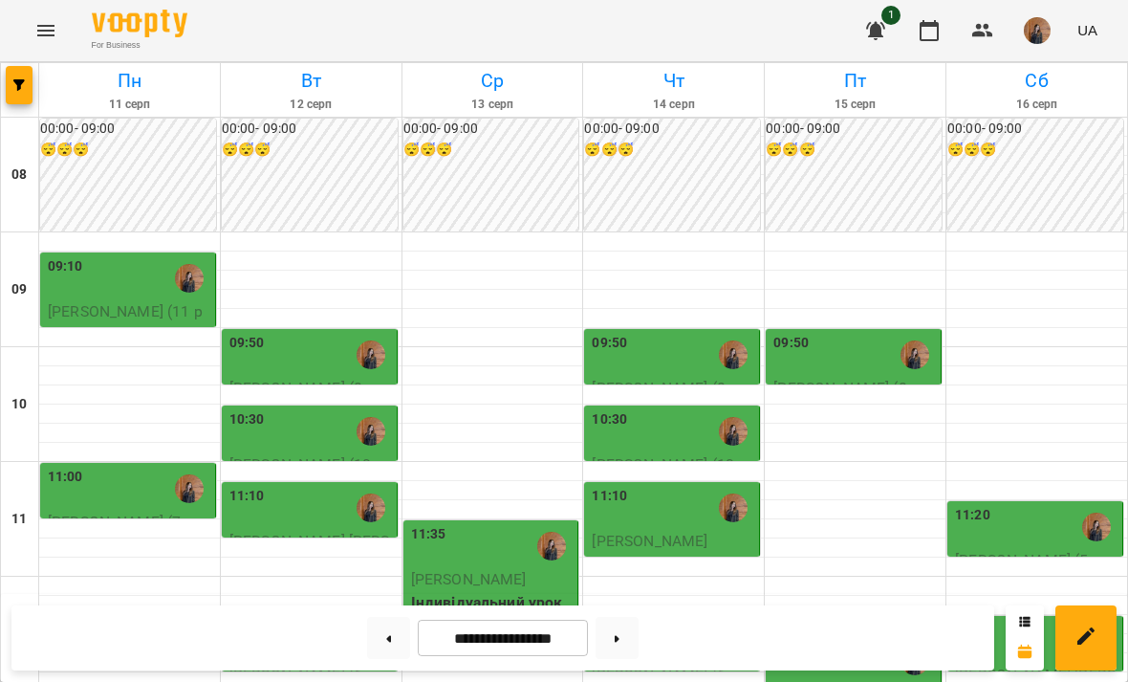
scroll to position [475, 0]
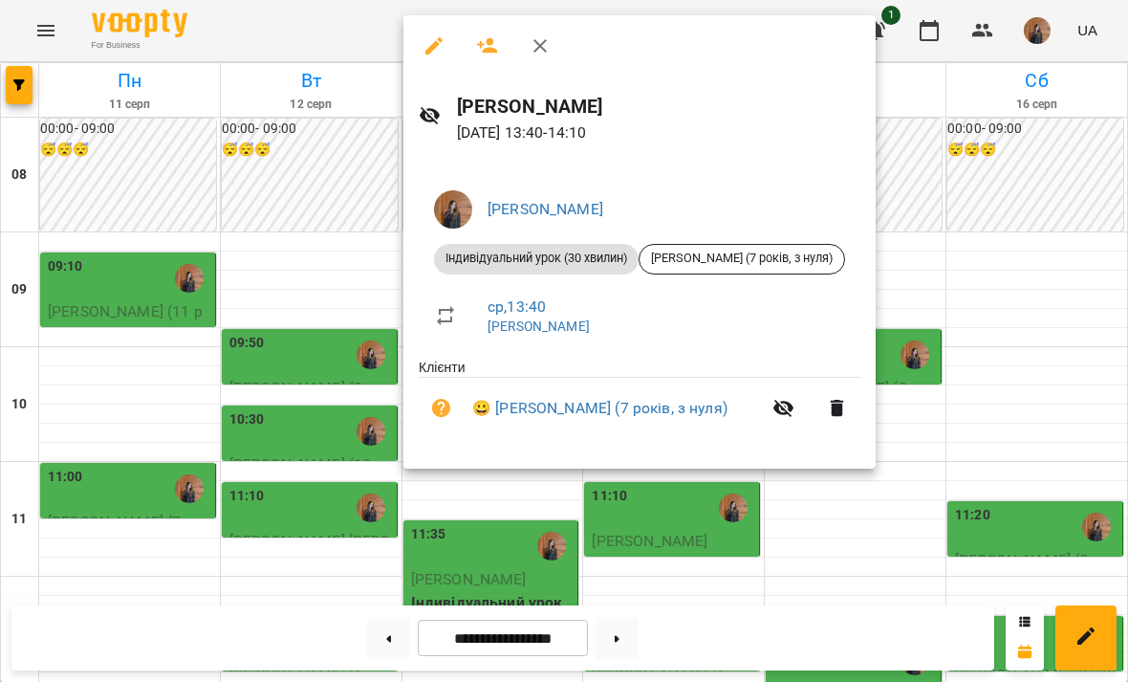
click at [415, 504] on div at bounding box center [564, 341] width 1128 height 682
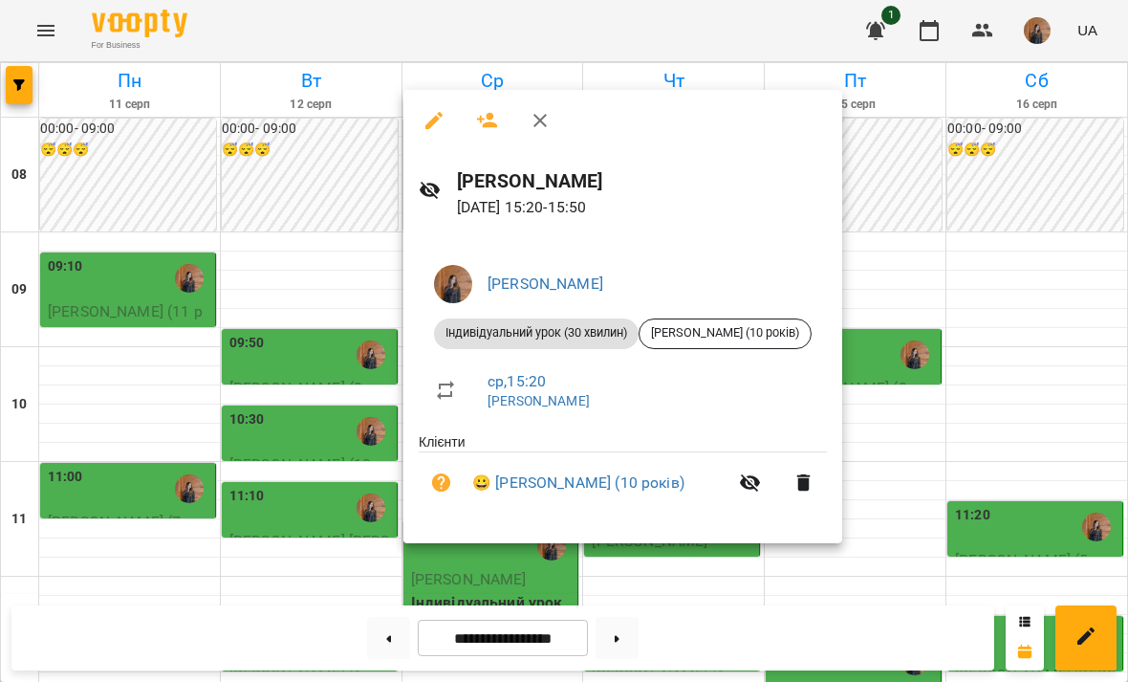
click at [943, 200] on div at bounding box center [564, 341] width 1128 height 682
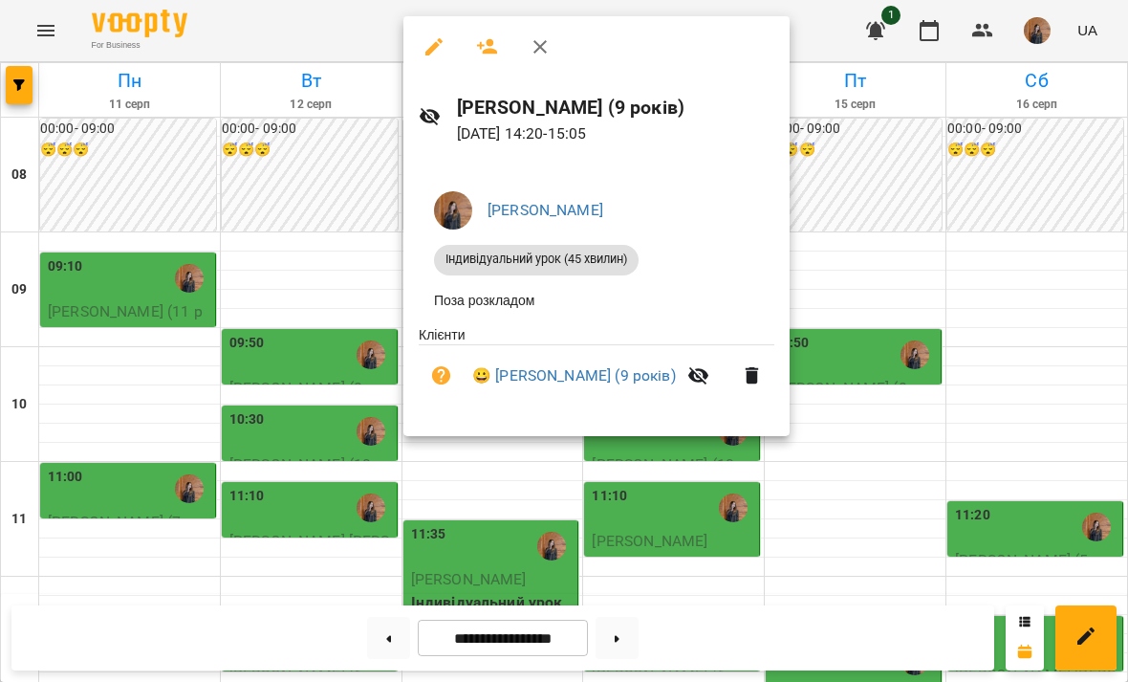
click at [489, 511] on div at bounding box center [564, 341] width 1128 height 682
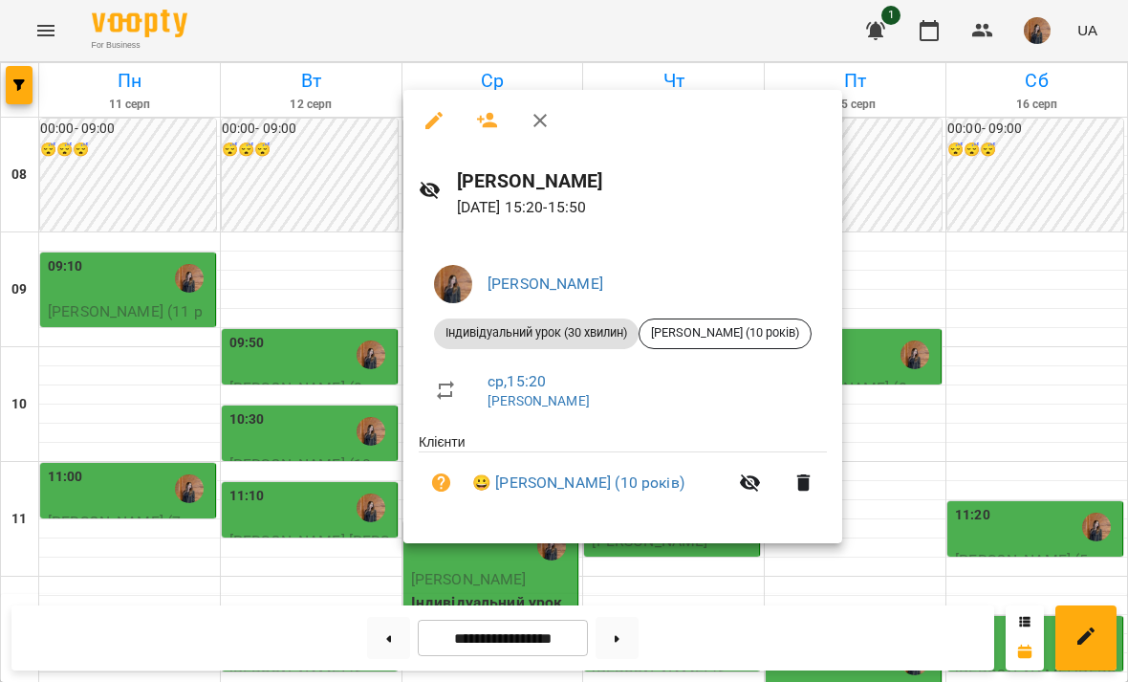
click at [952, 339] on div at bounding box center [564, 341] width 1128 height 682
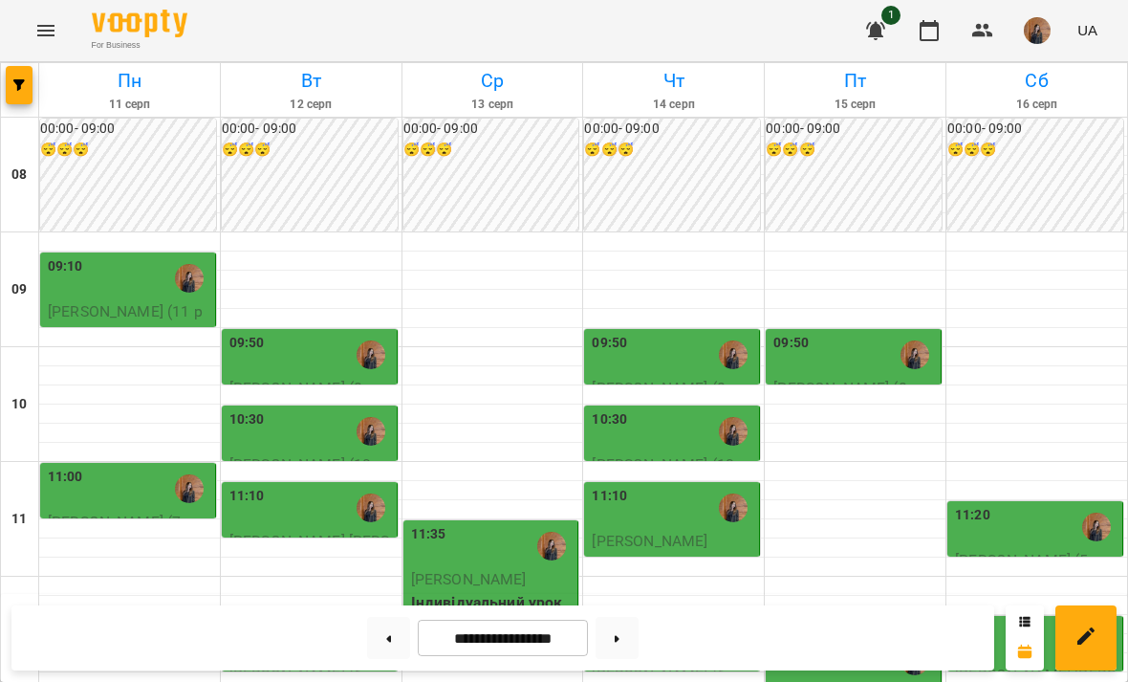
scroll to position [497, 0]
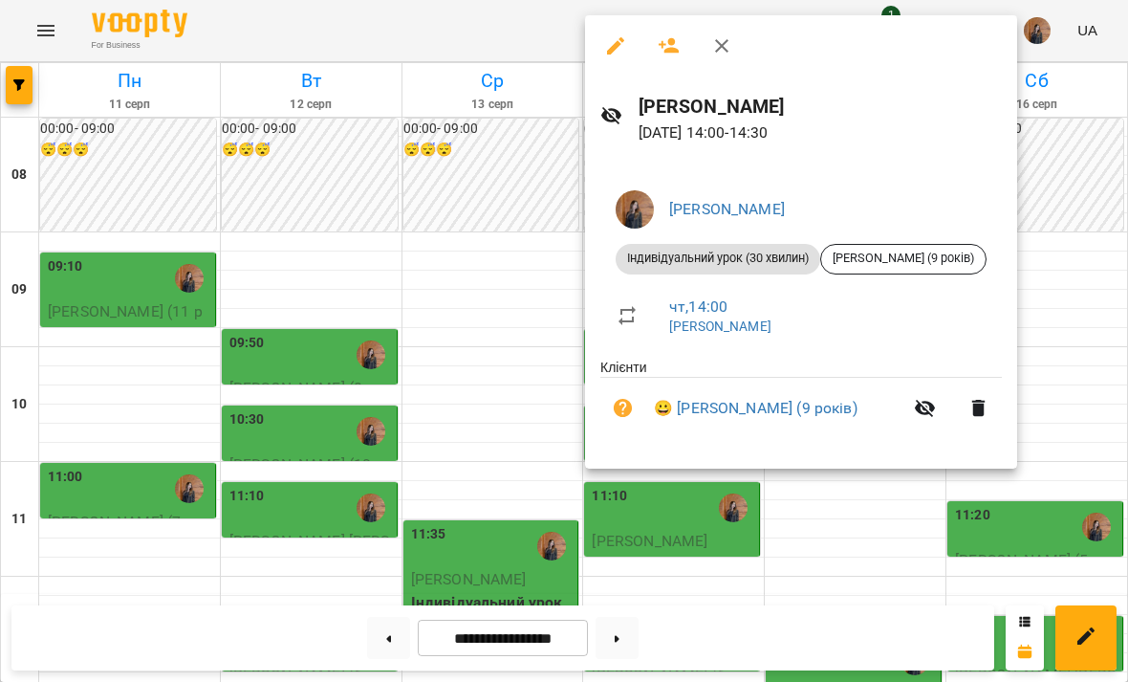
click at [749, 512] on div at bounding box center [564, 341] width 1128 height 682
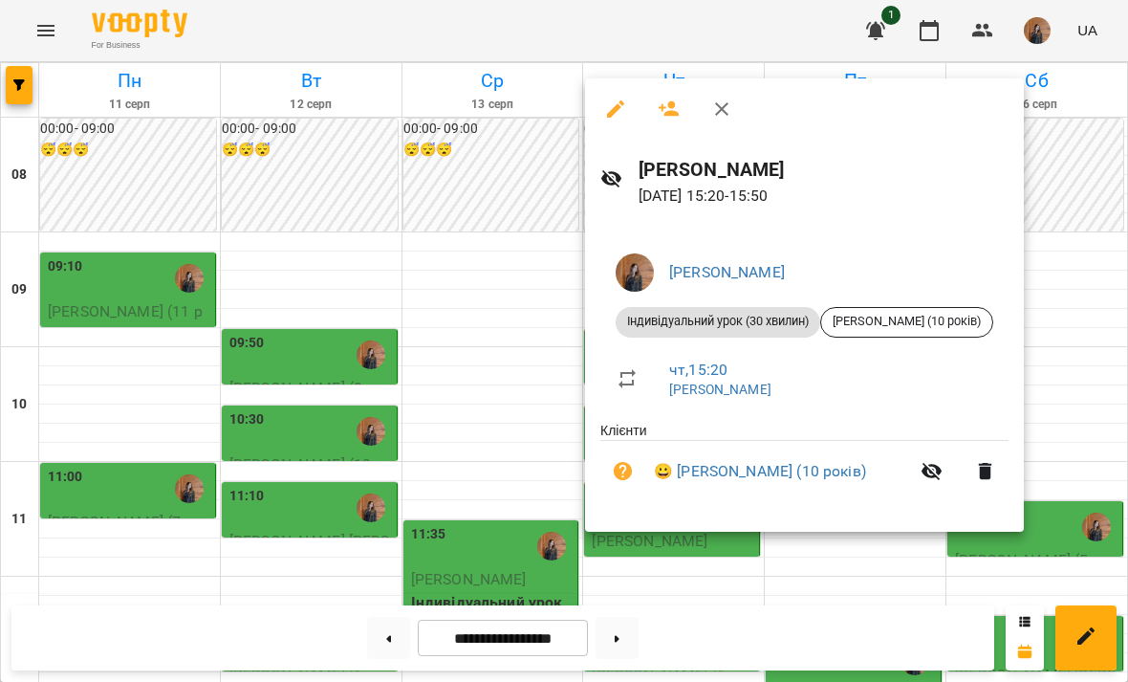
click at [793, 567] on div at bounding box center [564, 341] width 1128 height 682
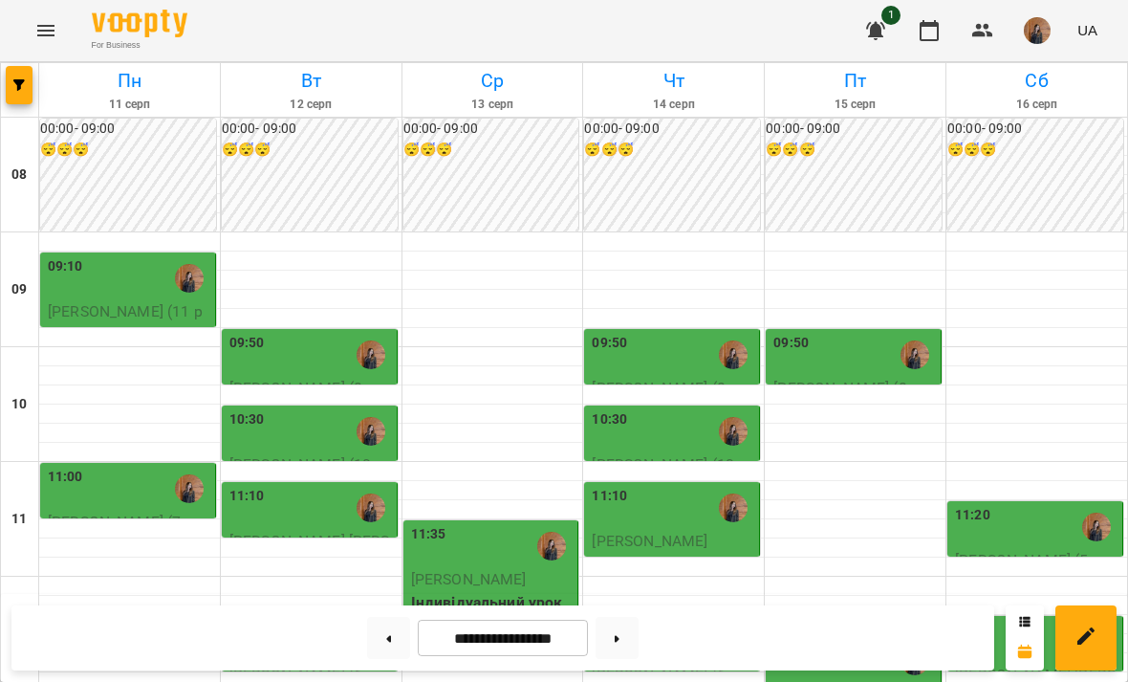
scroll to position [284, 0]
click at [882, 639] on div "12:30" at bounding box center [856, 661] width 164 height 44
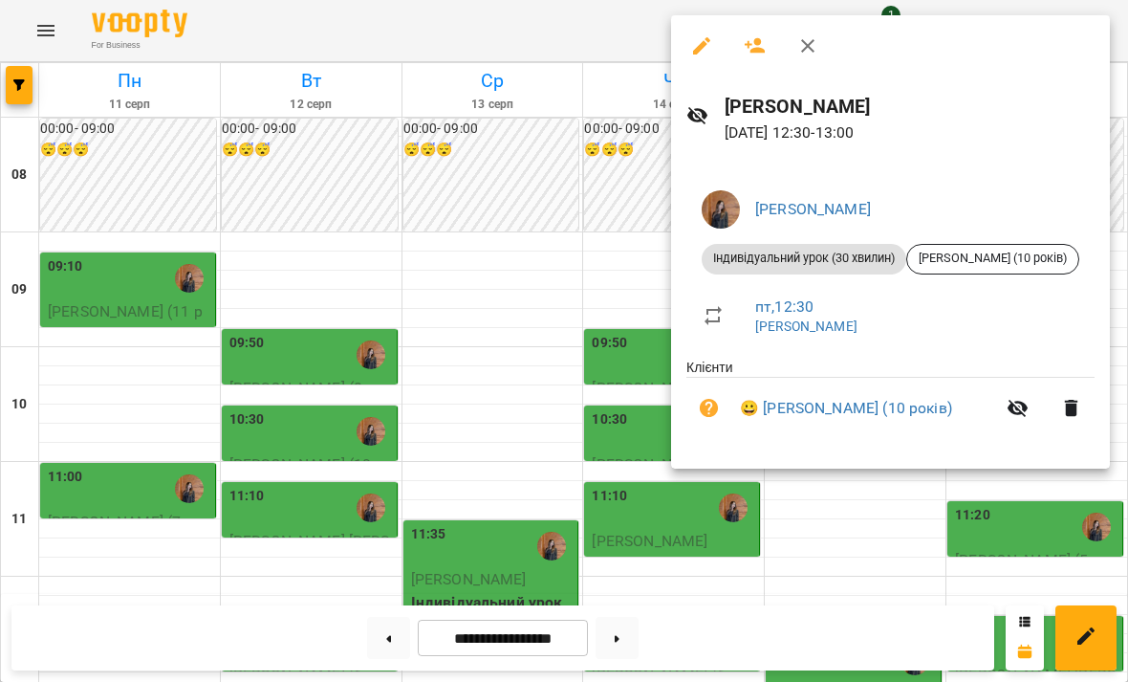
click at [969, 480] on div at bounding box center [564, 341] width 1128 height 682
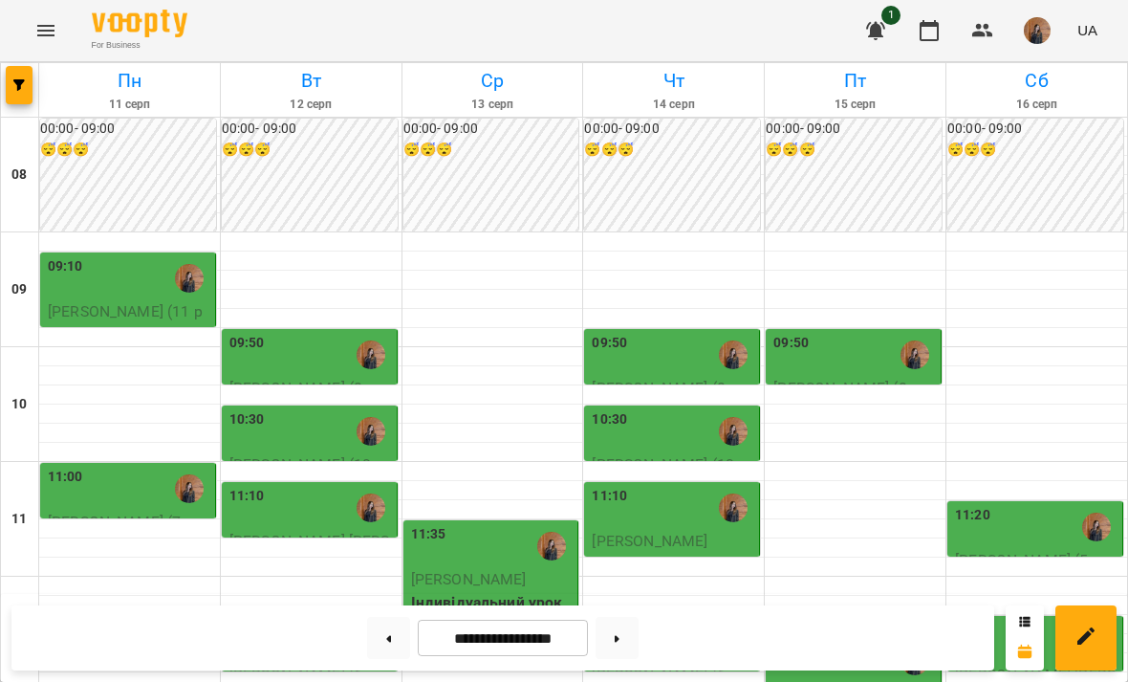
scroll to position [491, 0]
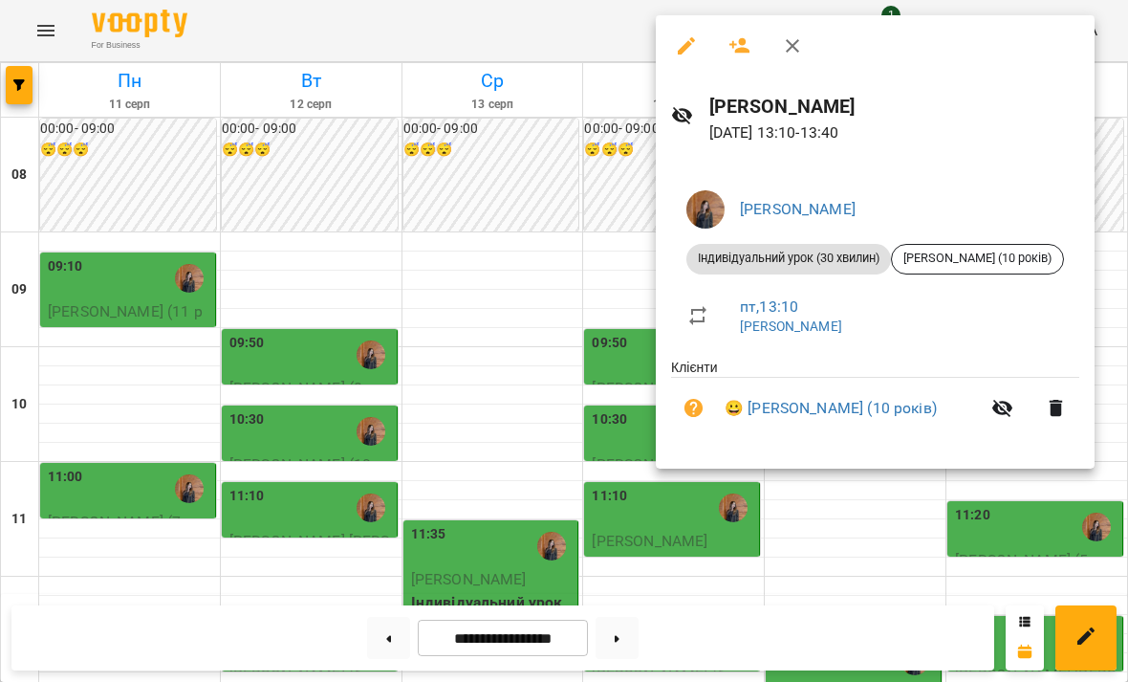
click at [861, 506] on div at bounding box center [564, 341] width 1128 height 682
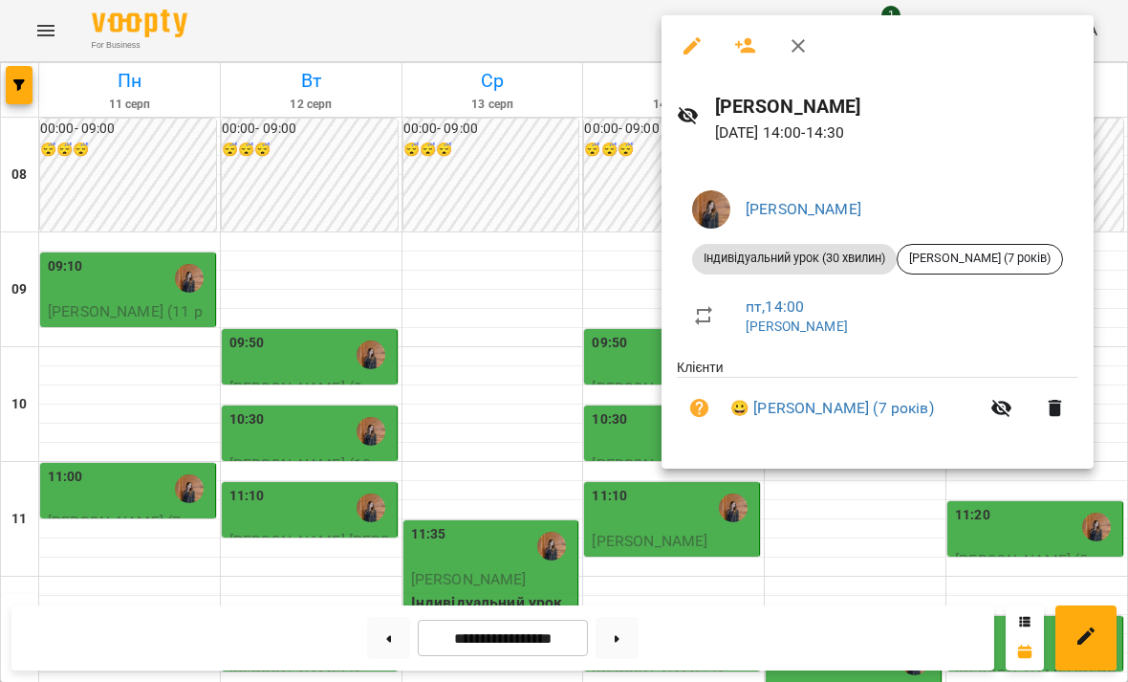
click at [873, 502] on div at bounding box center [564, 341] width 1128 height 682
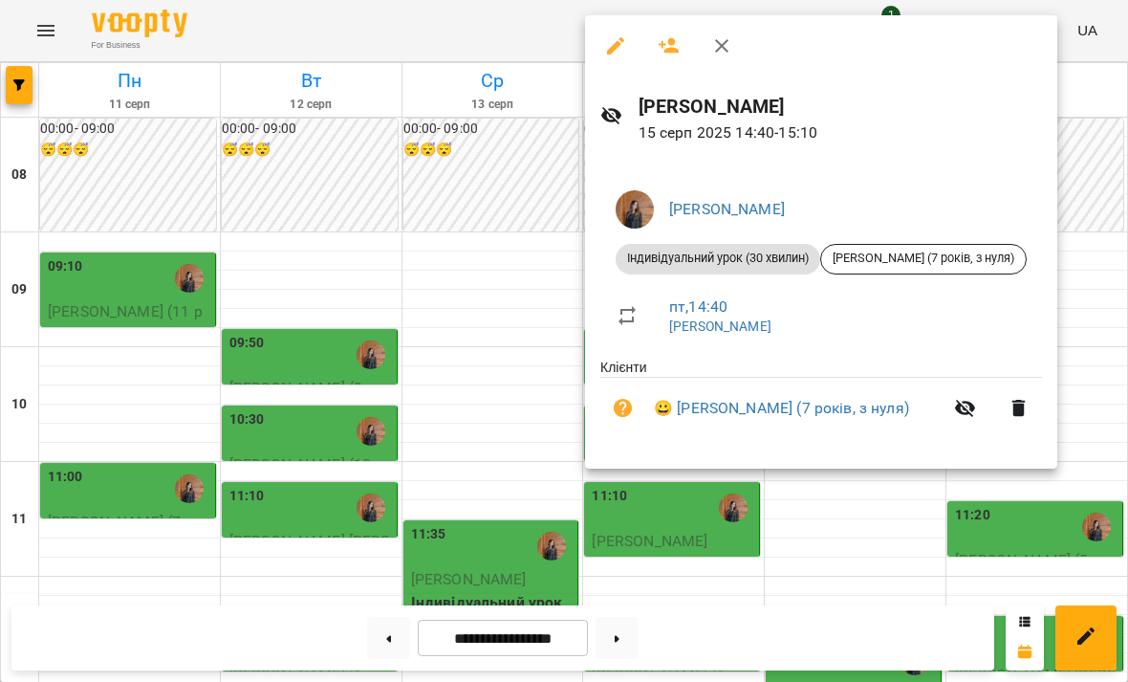
click at [885, 484] on div at bounding box center [564, 341] width 1128 height 682
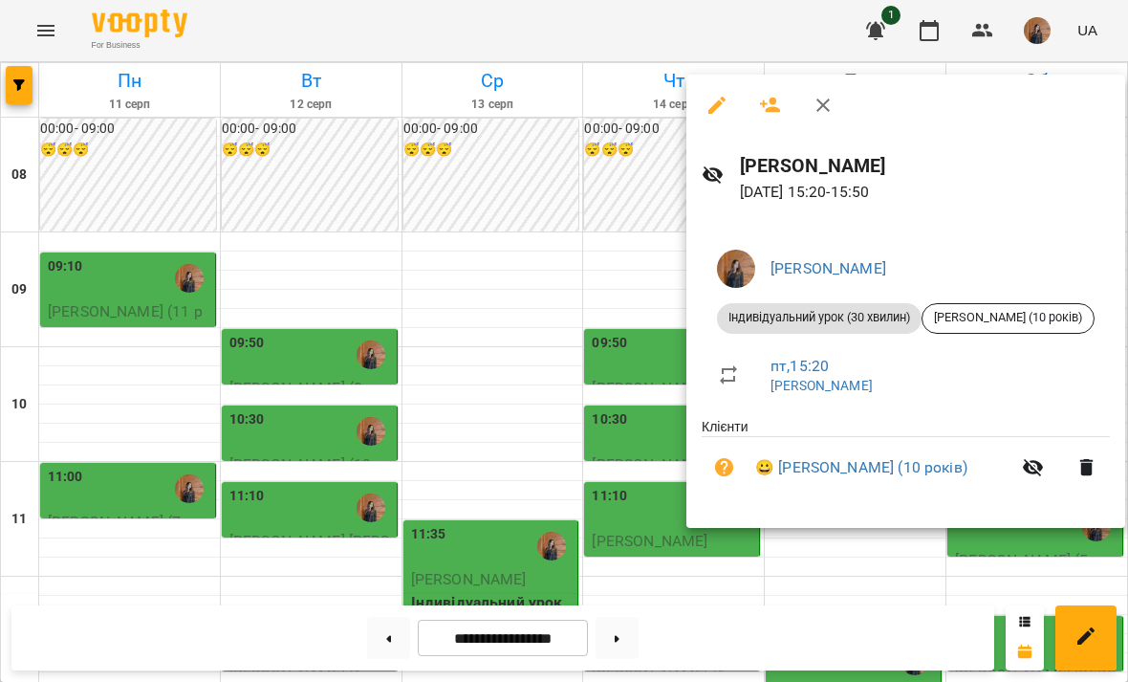
click at [884, 528] on div "[PERSON_NAME] Індивідуальний урок (30 хвилин) [PERSON_NAME] (10 років) пт , 15:…" at bounding box center [906, 374] width 439 height 310
click at [922, 545] on div at bounding box center [564, 341] width 1128 height 682
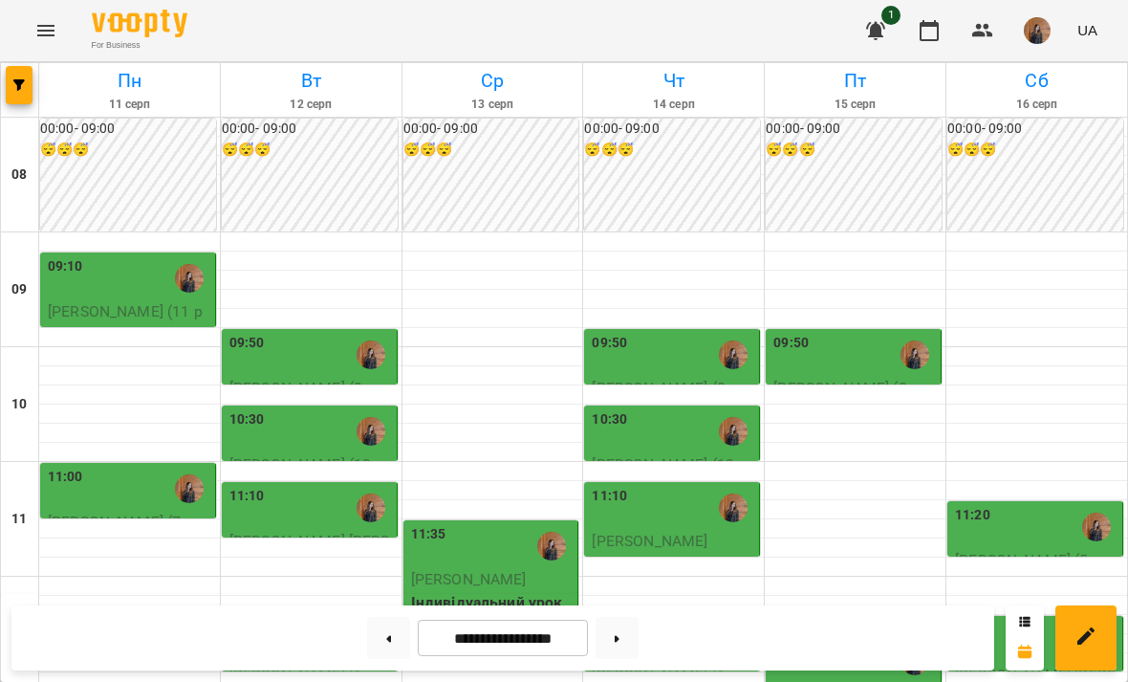
scroll to position [338, 0]
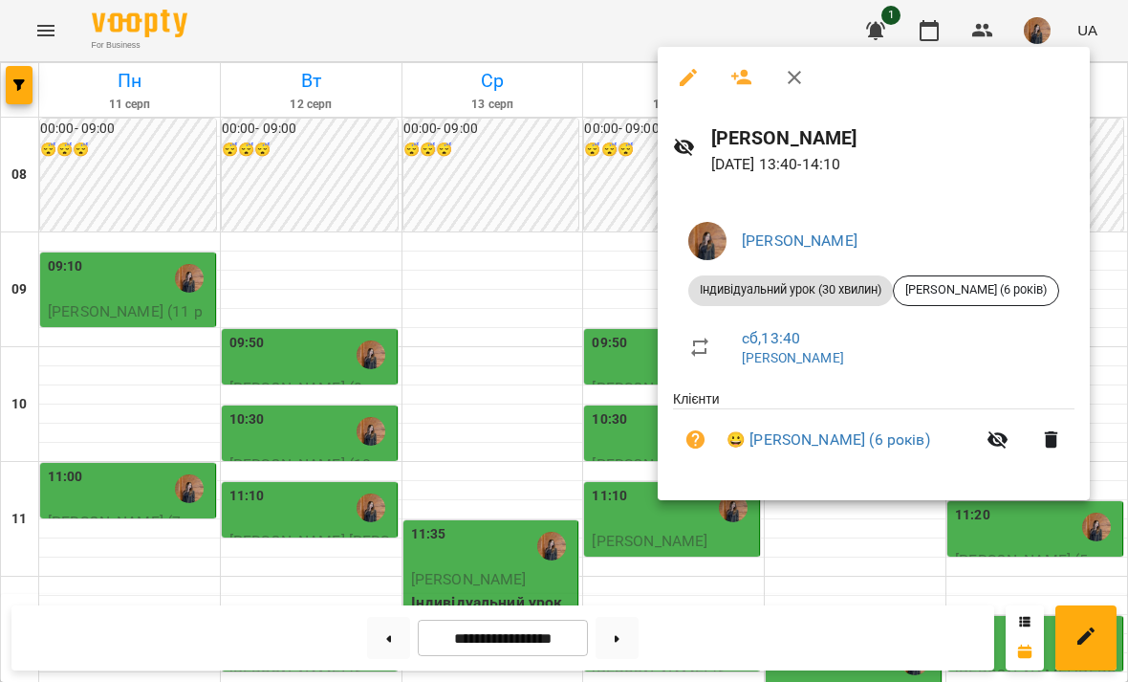
click at [1060, 527] on div at bounding box center [564, 341] width 1128 height 682
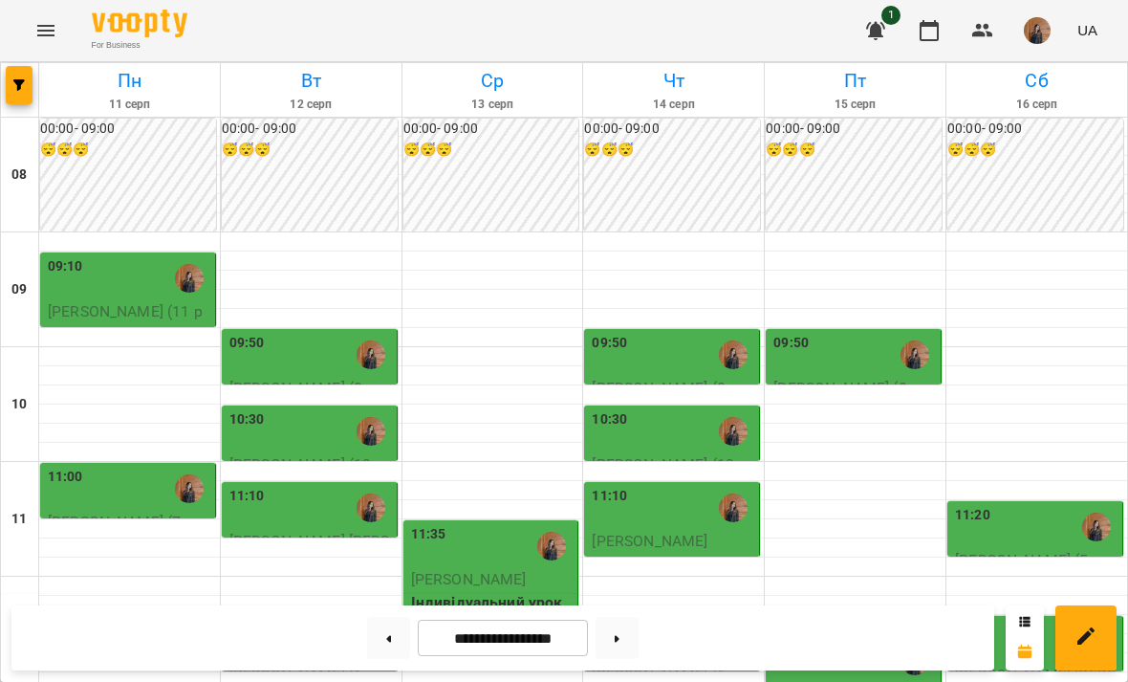
scroll to position [558, 0]
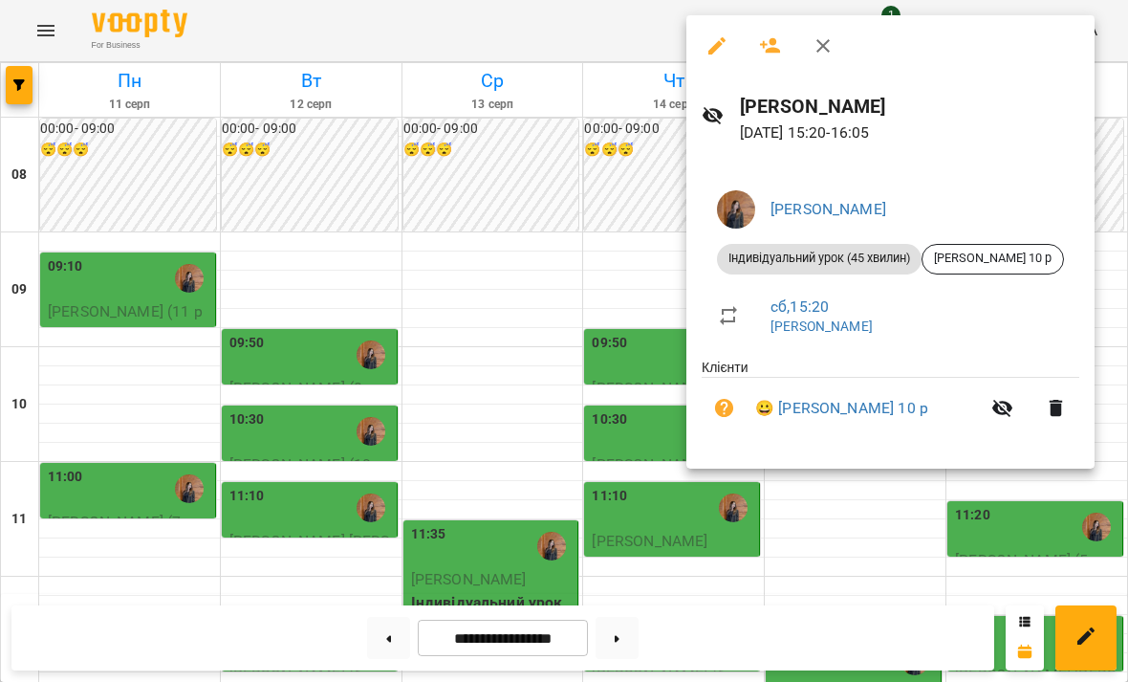
click at [544, 361] on div at bounding box center [564, 341] width 1128 height 682
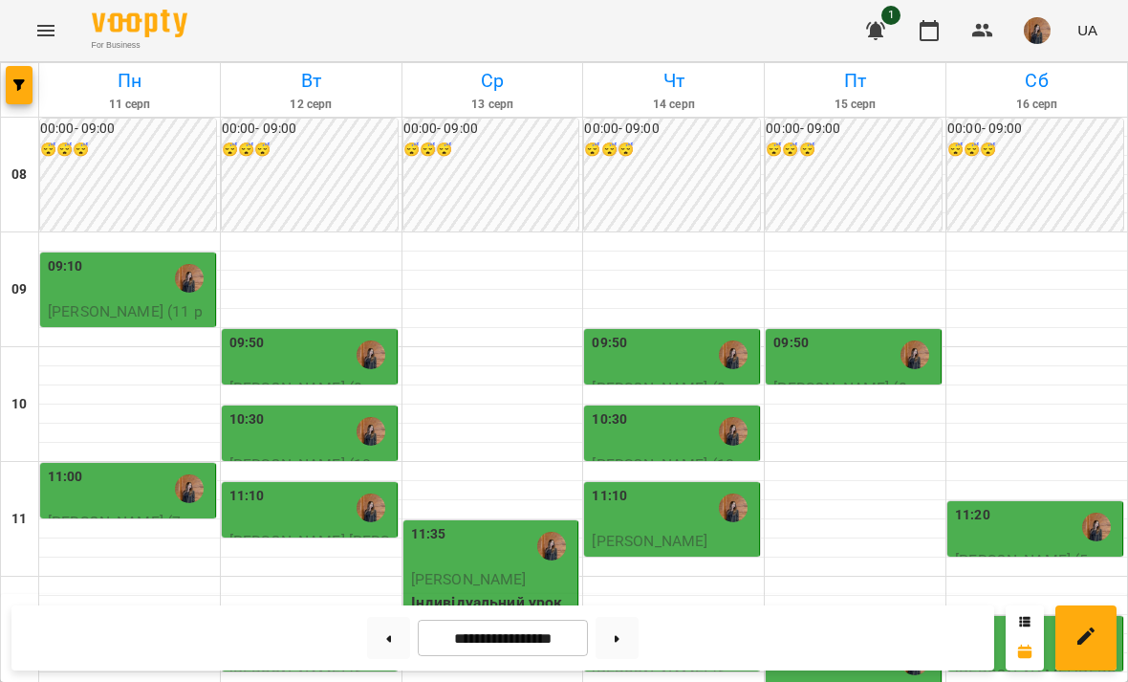
scroll to position [308, 0]
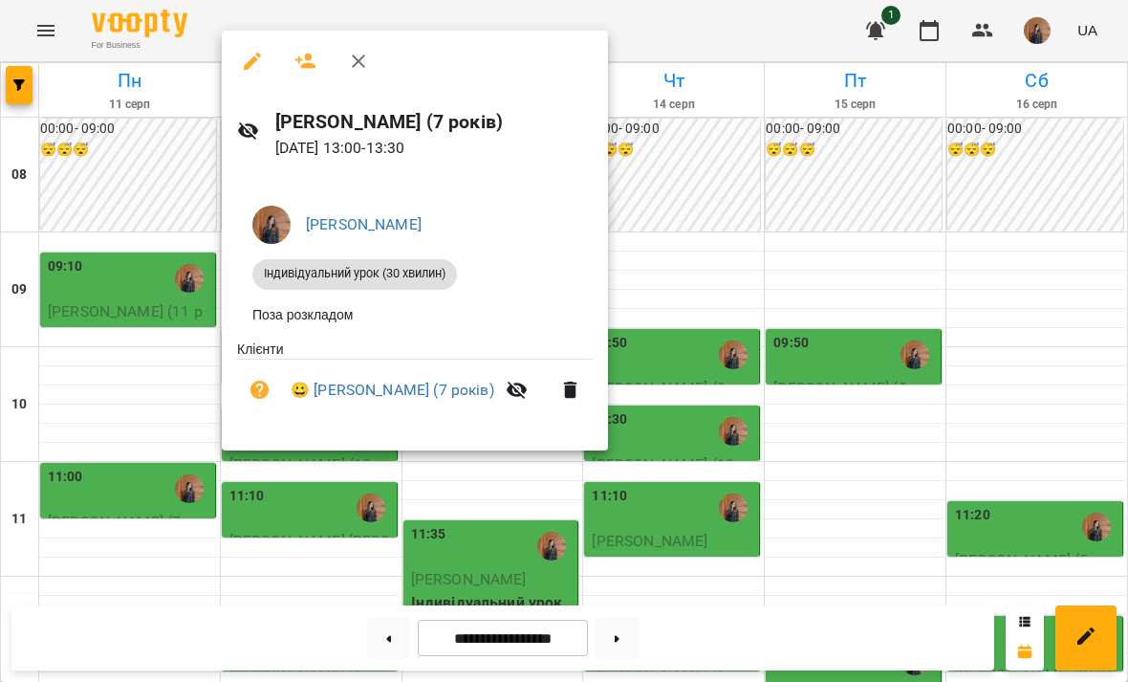
click at [729, 158] on div at bounding box center [564, 341] width 1128 height 682
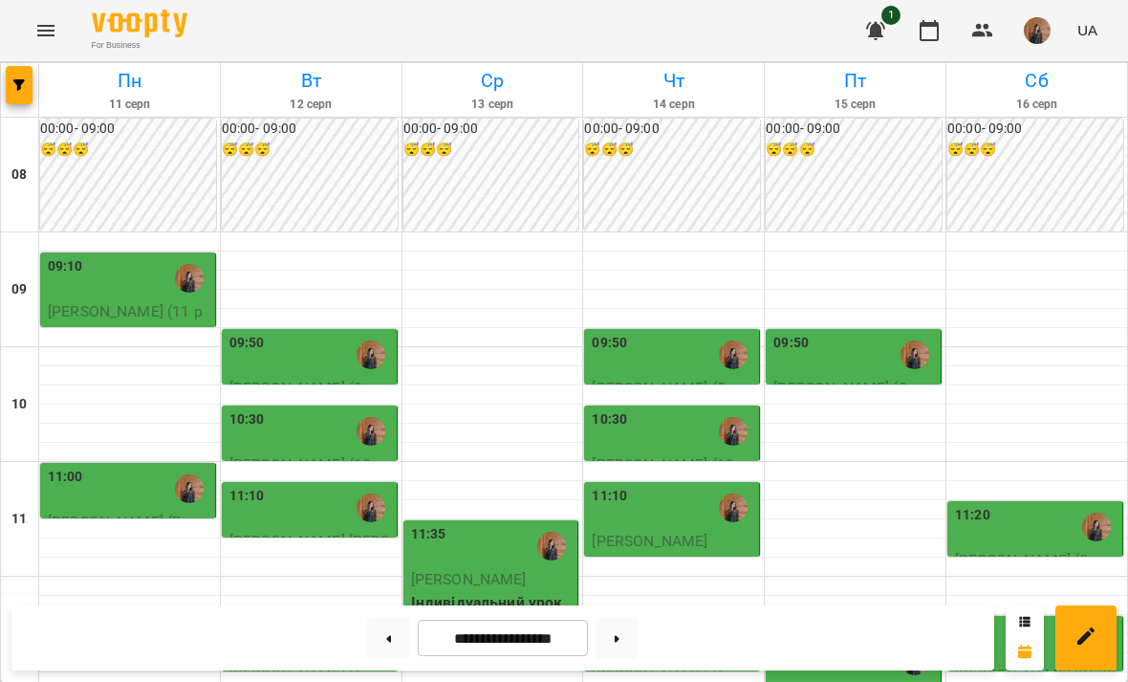
scroll to position [625, 0]
